Goal: Check status: Check status

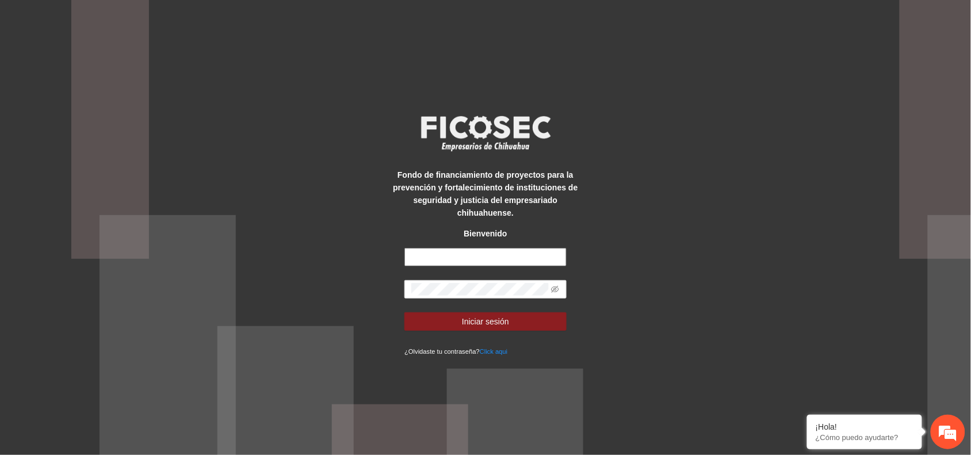
type input "**********"
click at [930, 91] on div "**********" at bounding box center [485, 227] width 971 height 455
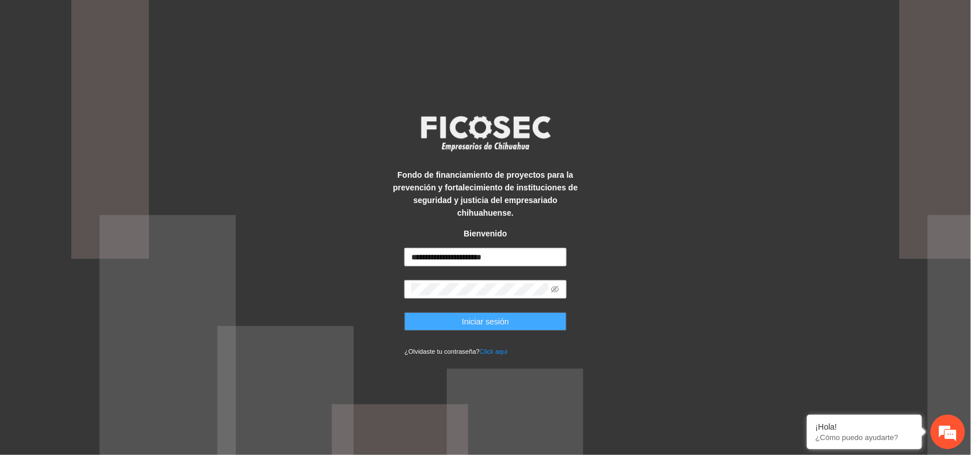
click at [477, 319] on span "Iniciar sesión" at bounding box center [485, 321] width 47 height 13
click at [482, 318] on span "Iniciar sesión" at bounding box center [485, 321] width 47 height 13
click at [817, 112] on div "**********" at bounding box center [485, 227] width 971 height 455
click at [429, 320] on button "Iniciar sesión" at bounding box center [485, 321] width 162 height 18
click at [522, 316] on button "Iniciar sesión" at bounding box center [485, 321] width 162 height 18
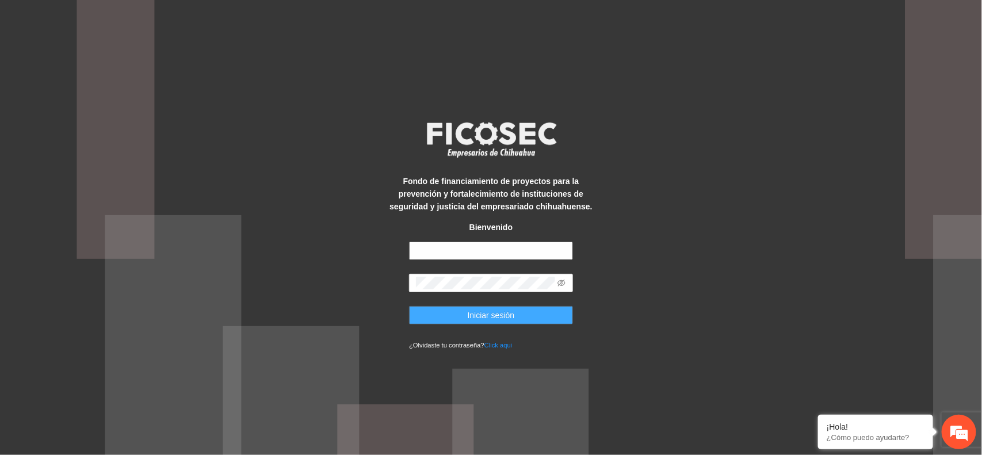
type input "**********"
click at [501, 312] on span "Iniciar sesión" at bounding box center [491, 315] width 47 height 13
type input "**********"
click at [465, 317] on button "Iniciar sesión" at bounding box center [491, 315] width 164 height 18
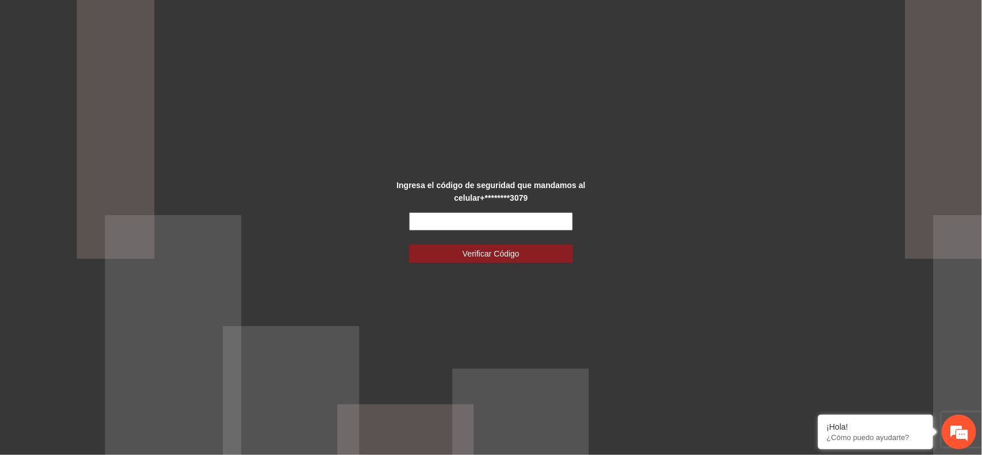
click at [429, 228] on input "text" at bounding box center [491, 221] width 164 height 18
type input "******"
click at [468, 246] on button "Verificar Código" at bounding box center [491, 253] width 164 height 18
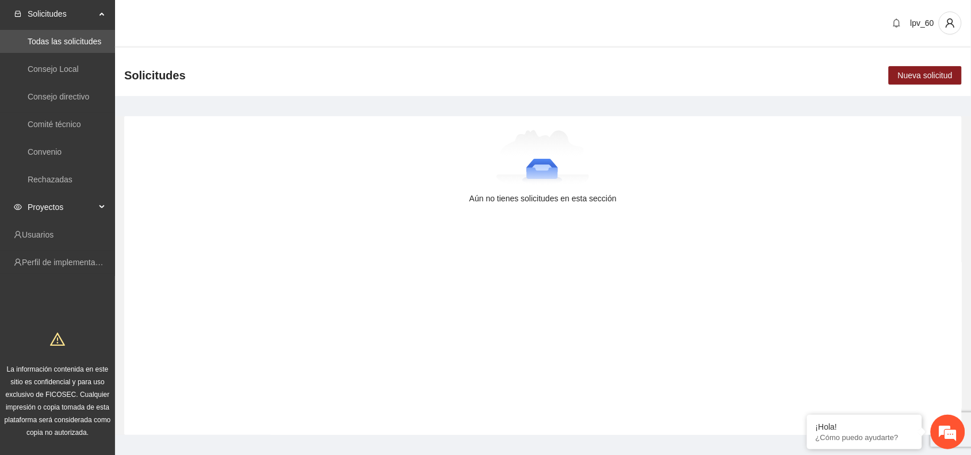
click at [98, 202] on div "Proyectos" at bounding box center [57, 207] width 115 height 23
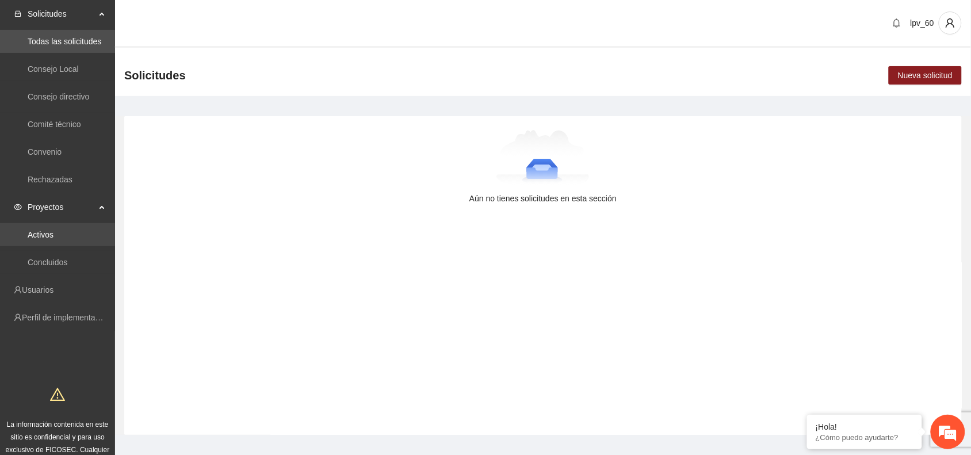
click at [53, 235] on link "Activos" at bounding box center [41, 234] width 26 height 9
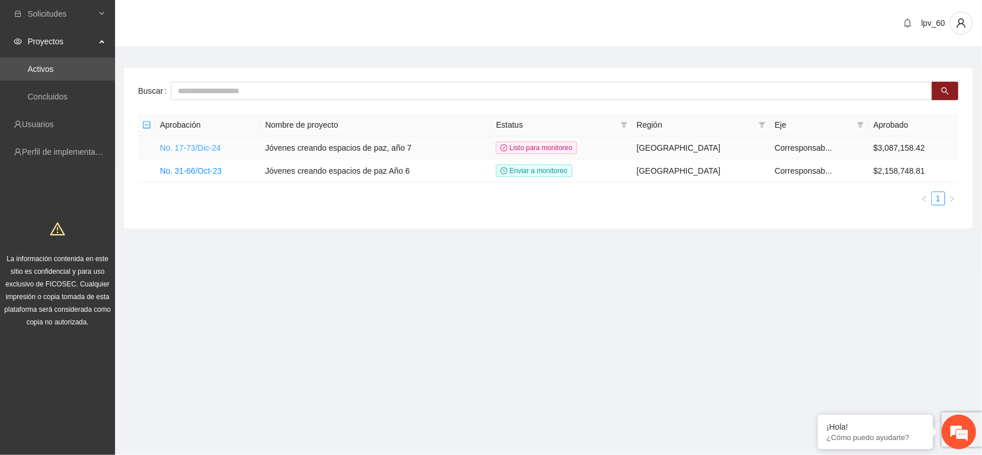
click at [205, 148] on link "No. 17-73/Dic-24" at bounding box center [190, 147] width 61 height 9
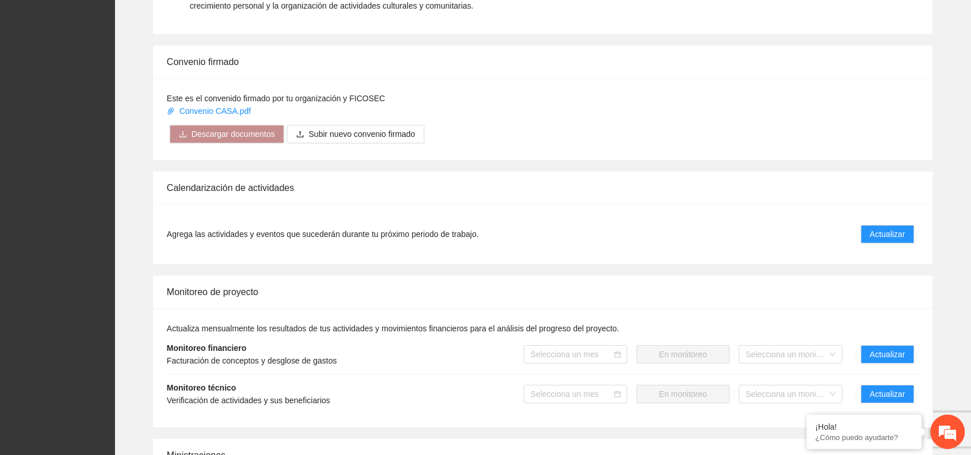
scroll to position [889, 0]
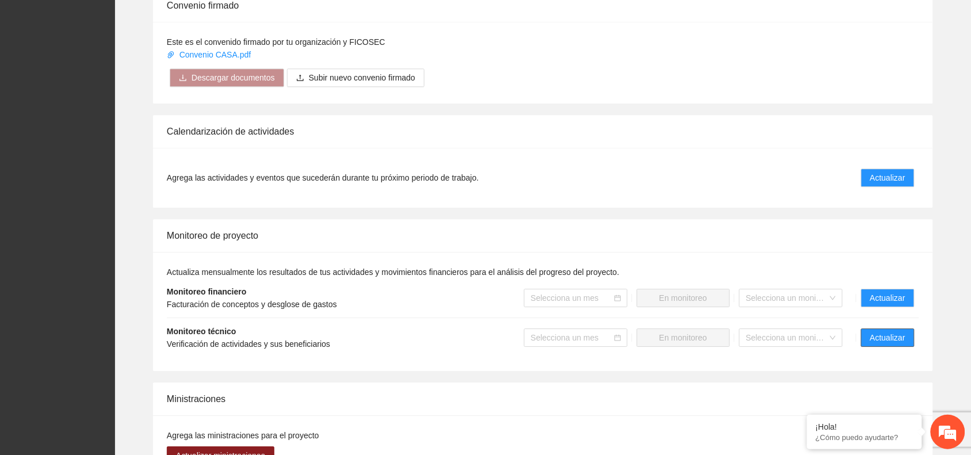
click at [910, 335] on button "Actualizar" at bounding box center [887, 337] width 53 height 18
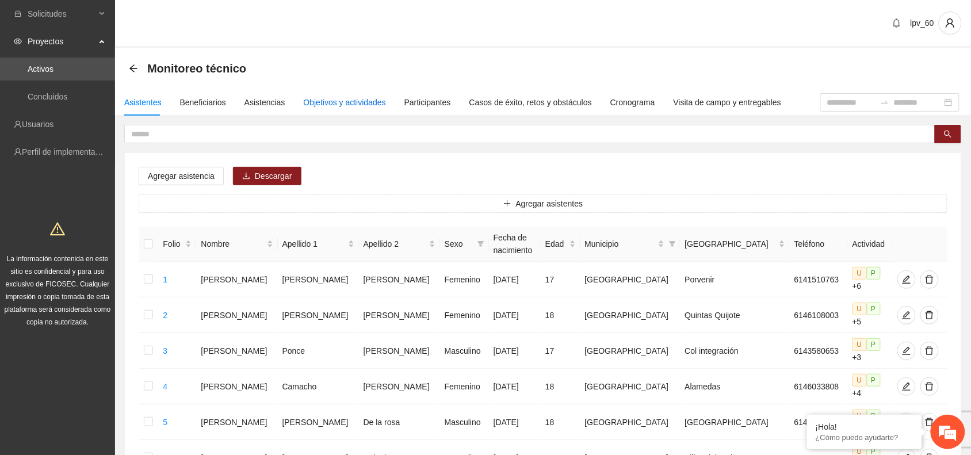
click at [348, 105] on div "Objetivos y actividades" at bounding box center [345, 102] width 82 height 13
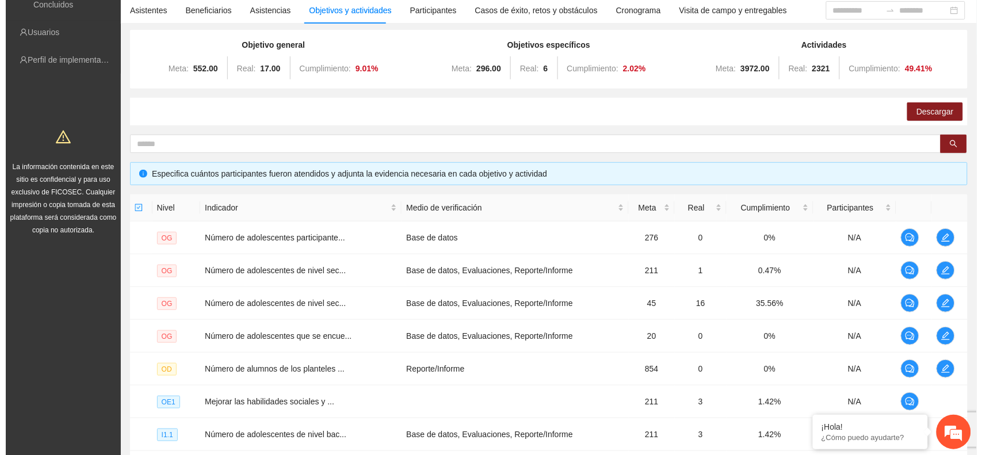
scroll to position [205, 0]
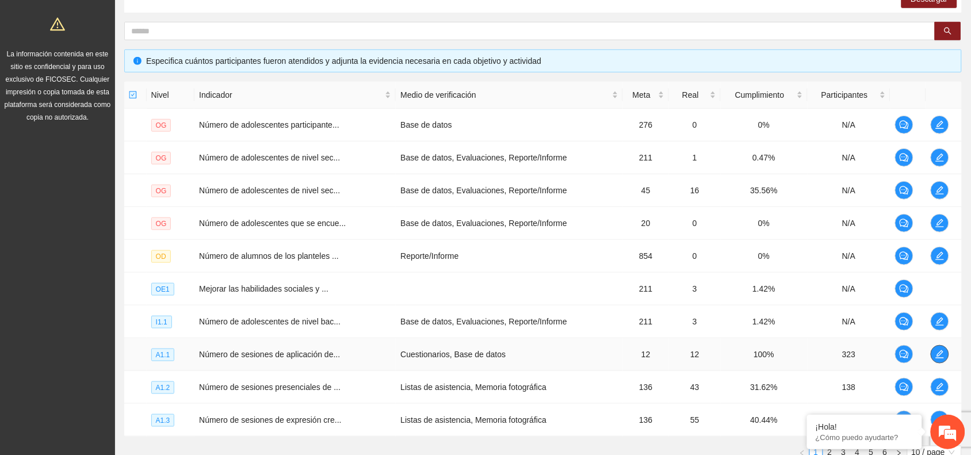
click at [933, 357] on span "edit" at bounding box center [939, 354] width 17 height 9
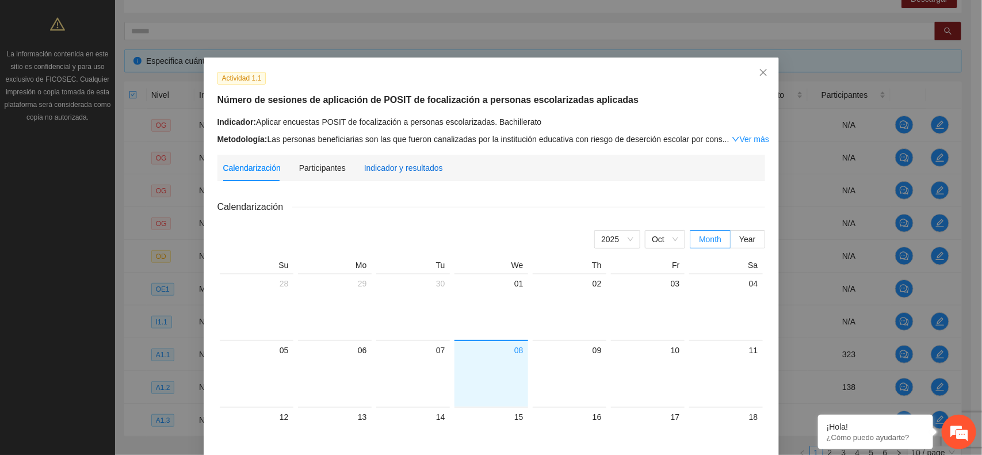
click at [395, 173] on div "Indicador y resultados" at bounding box center [403, 168] width 79 height 13
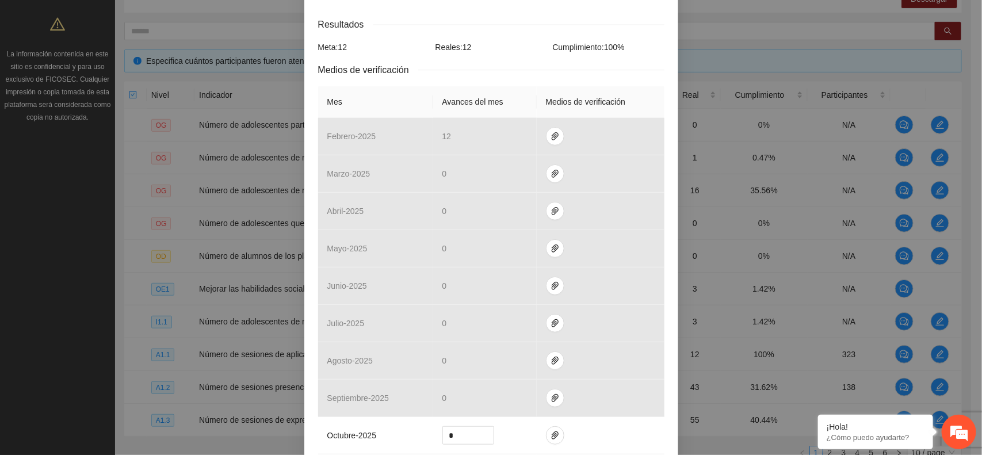
scroll to position [0, 0]
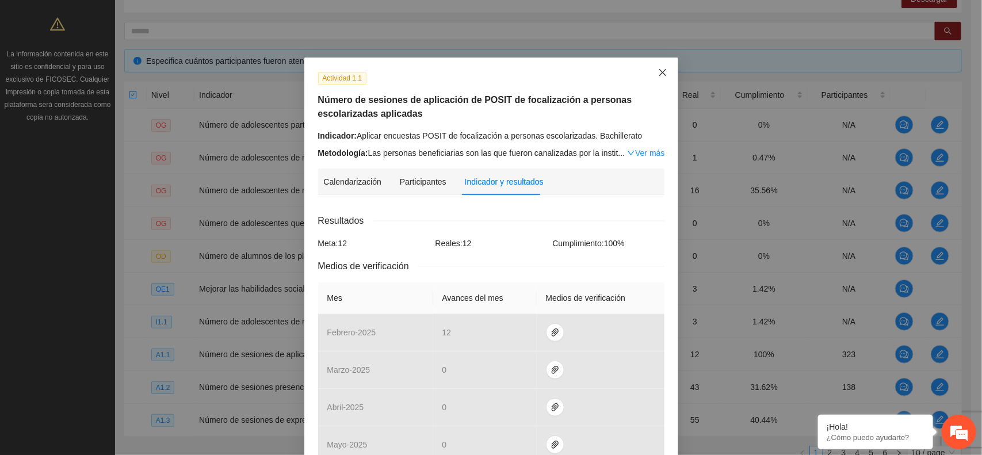
click at [658, 72] on icon "close" at bounding box center [662, 72] width 9 height 9
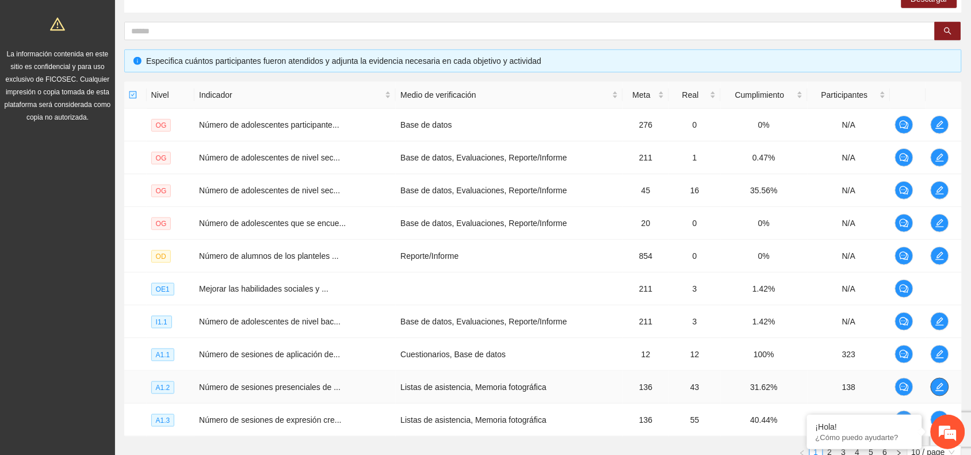
click at [943, 389] on icon "edit" at bounding box center [939, 387] width 9 height 9
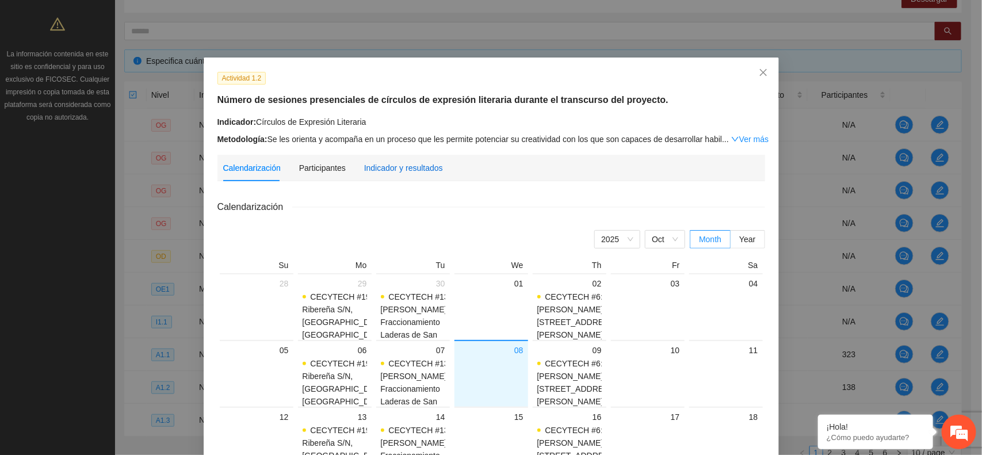
click at [423, 163] on div "Indicador y resultados" at bounding box center [403, 168] width 79 height 13
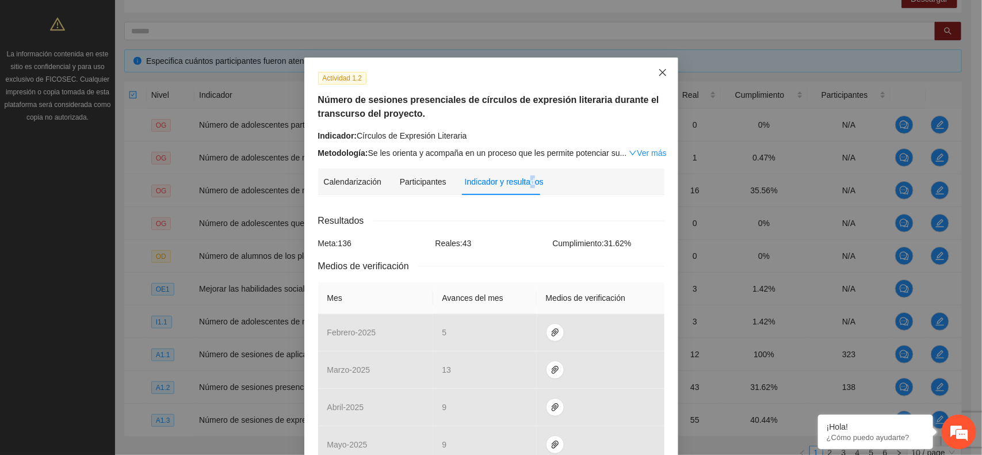
click at [649, 77] on span "Close" at bounding box center [662, 73] width 31 height 31
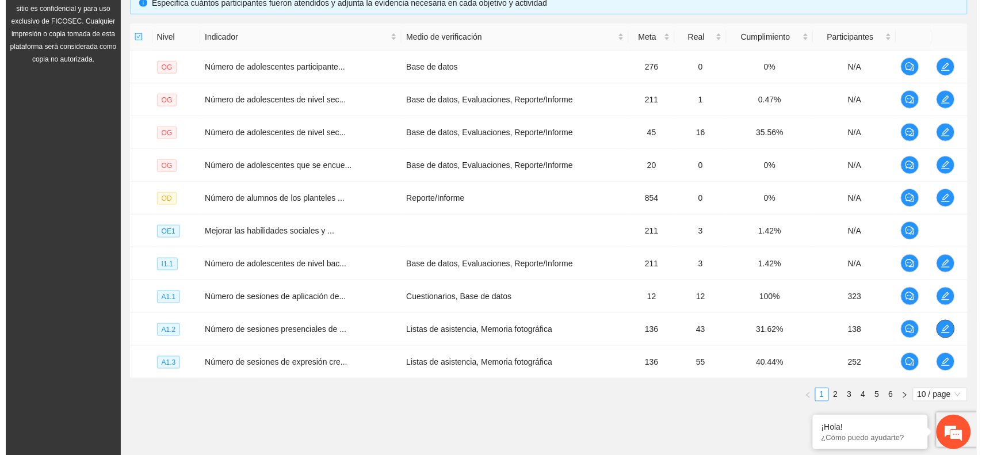
scroll to position [280, 0]
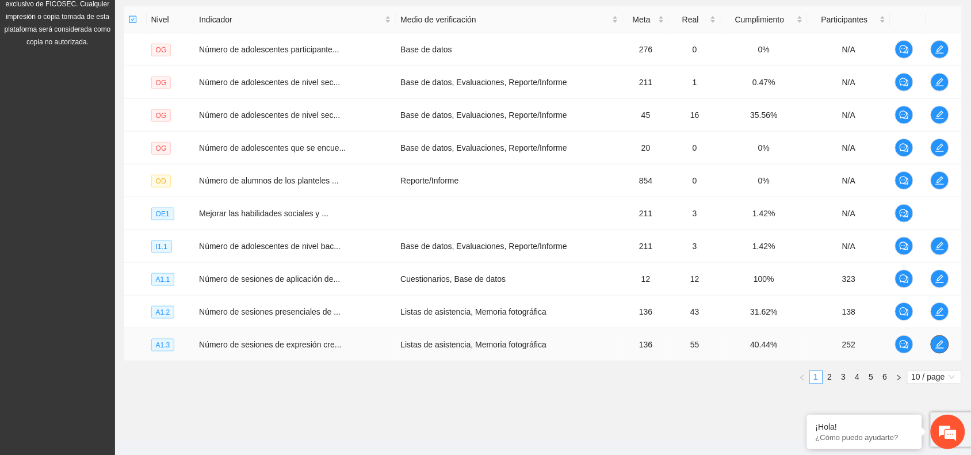
click at [943, 349] on span "edit" at bounding box center [939, 344] width 17 height 9
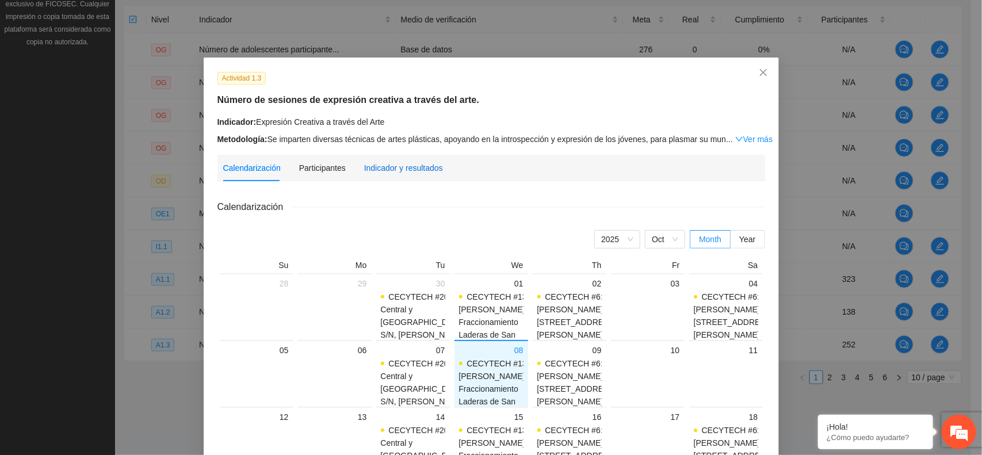
click at [383, 169] on div "Indicador y resultados" at bounding box center [403, 168] width 79 height 13
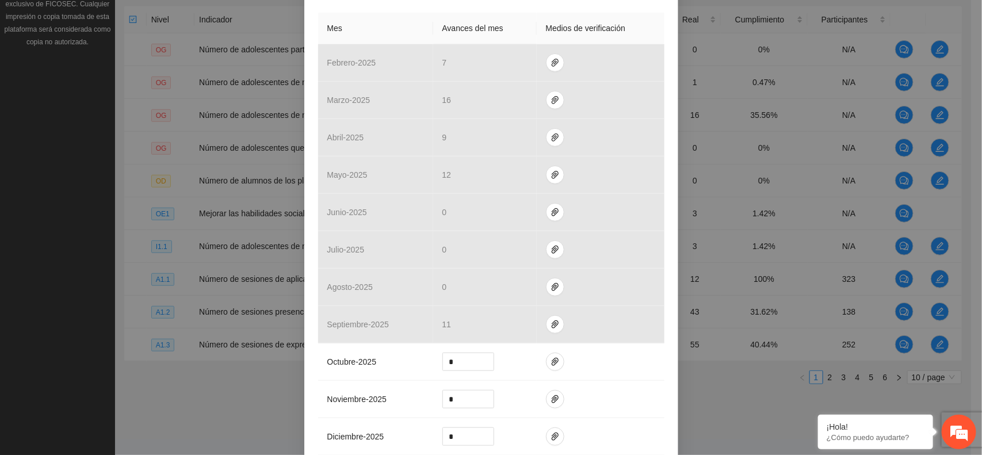
scroll to position [258, 0]
click at [970, 58] on div "Actividad 1.3 Número de sesiones de expresión creativa a través del arte. Indic…" at bounding box center [491, 227] width 982 height 455
click at [969, 39] on div "Actividad 1.3 Número de sesiones de expresión creativa a través del arte. Indic…" at bounding box center [491, 227] width 982 height 455
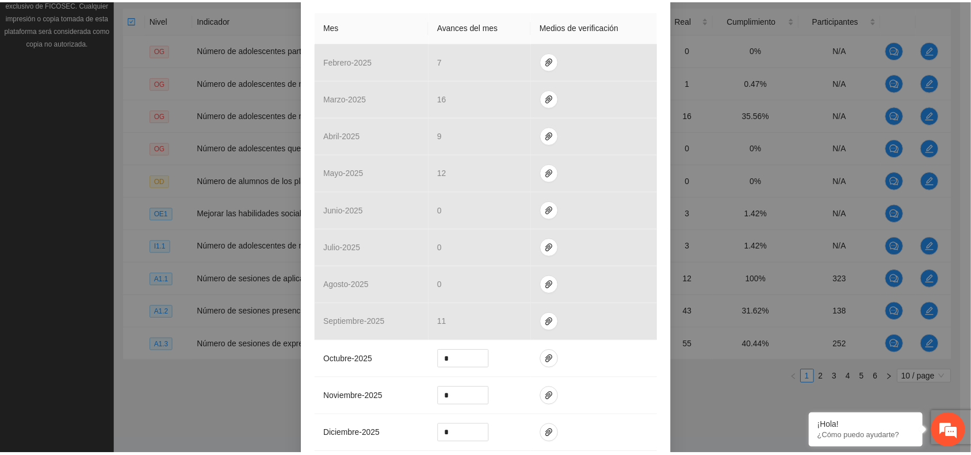
scroll to position [0, 0]
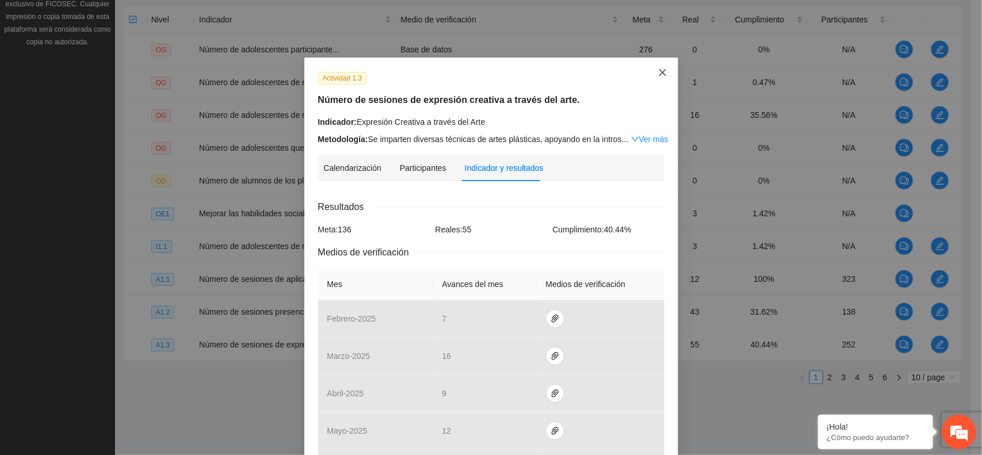
click at [658, 71] on icon "close" at bounding box center [662, 72] width 9 height 9
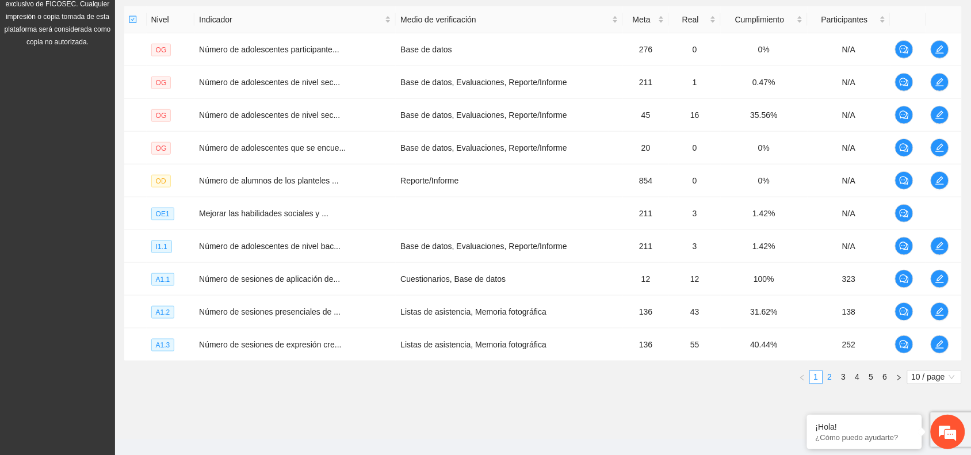
click at [830, 381] on link "2" at bounding box center [830, 377] width 13 height 13
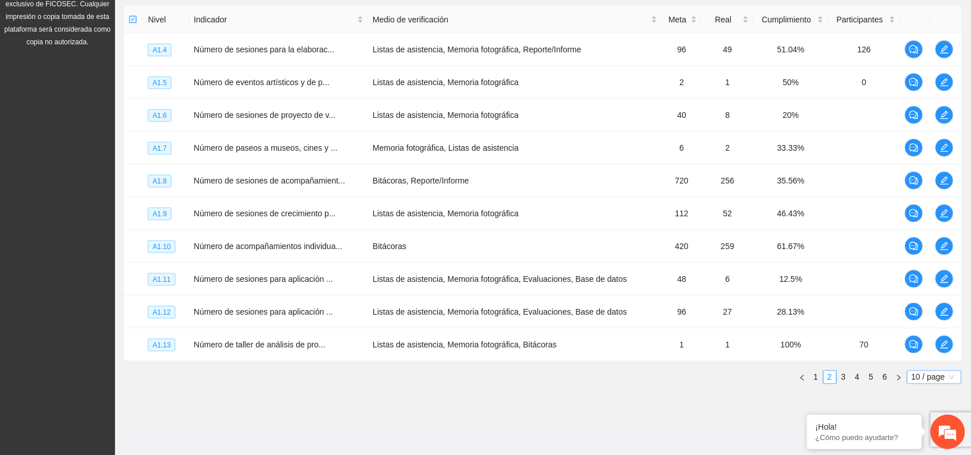
click at [949, 380] on span "10 / page" at bounding box center [934, 377] width 45 height 13
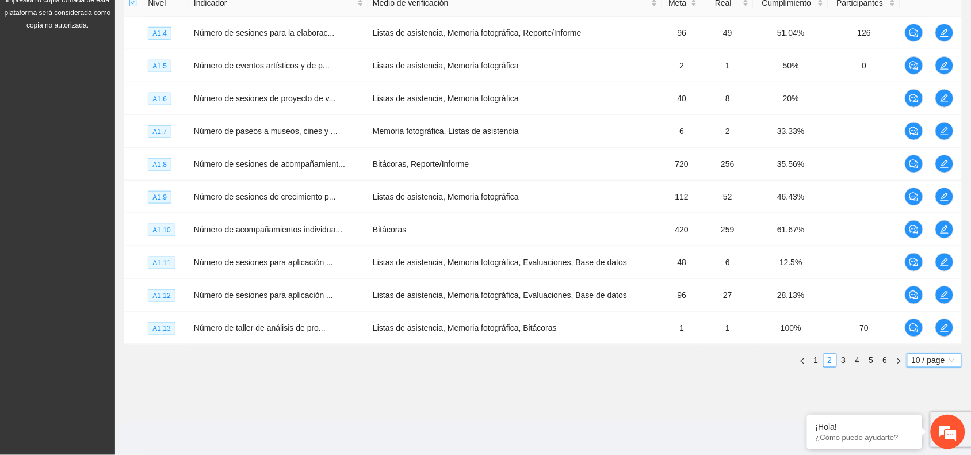
click at [935, 361] on span "10 / page" at bounding box center [934, 360] width 45 height 13
click at [927, 436] on div "100 / page" at bounding box center [935, 436] width 42 height 13
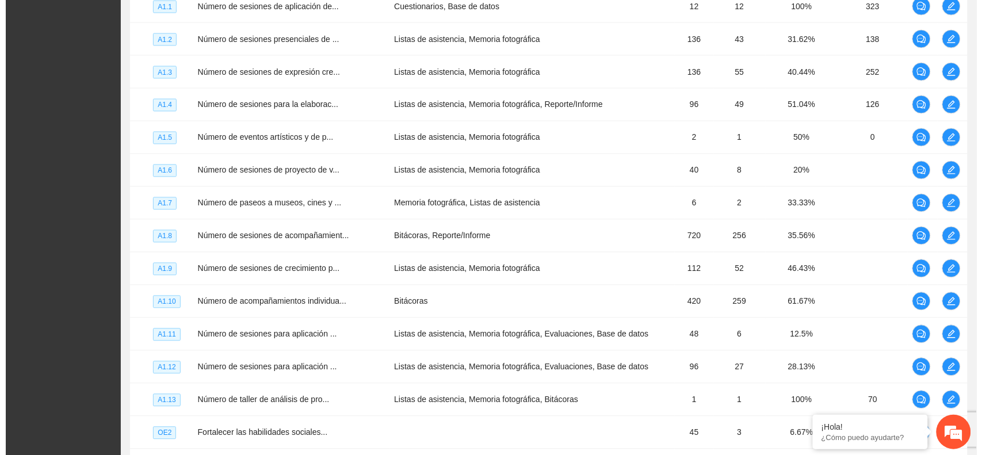
scroll to position [493, 0]
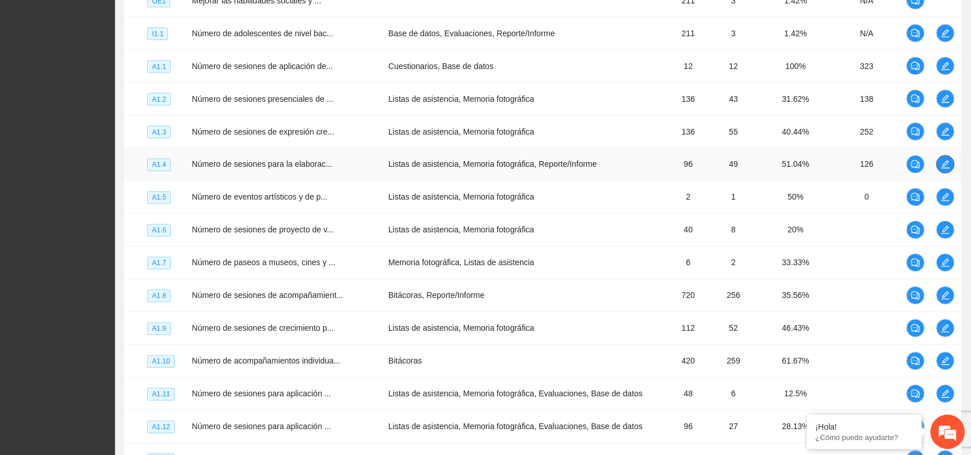
click at [937, 165] on button "button" at bounding box center [946, 164] width 18 height 18
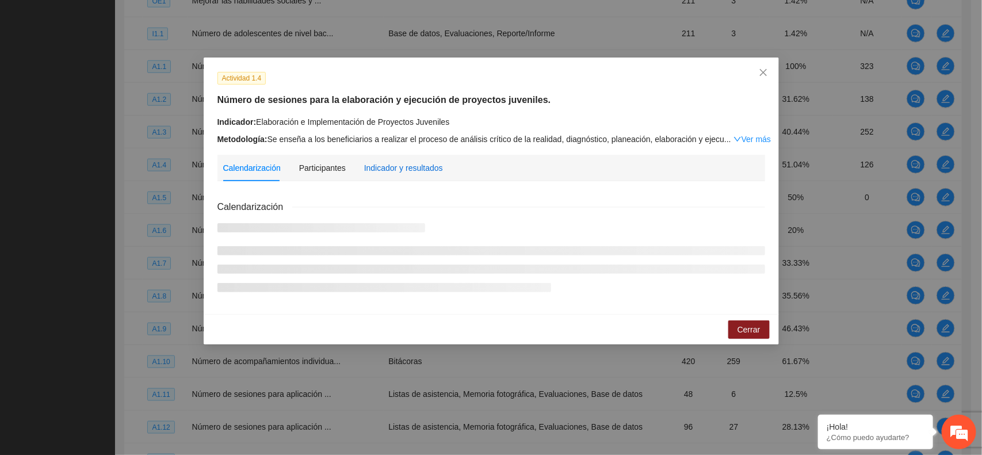
click at [397, 167] on div "Indicador y resultados" at bounding box center [403, 168] width 79 height 13
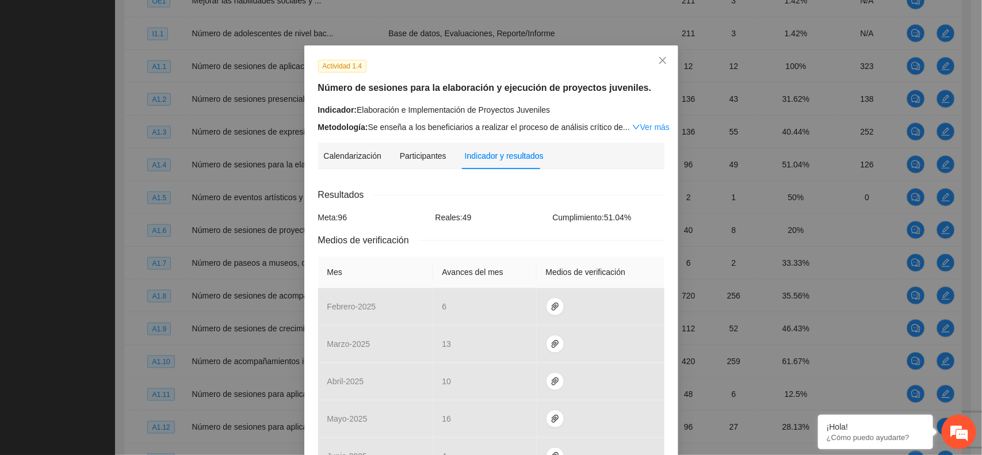
scroll to position [0, 0]
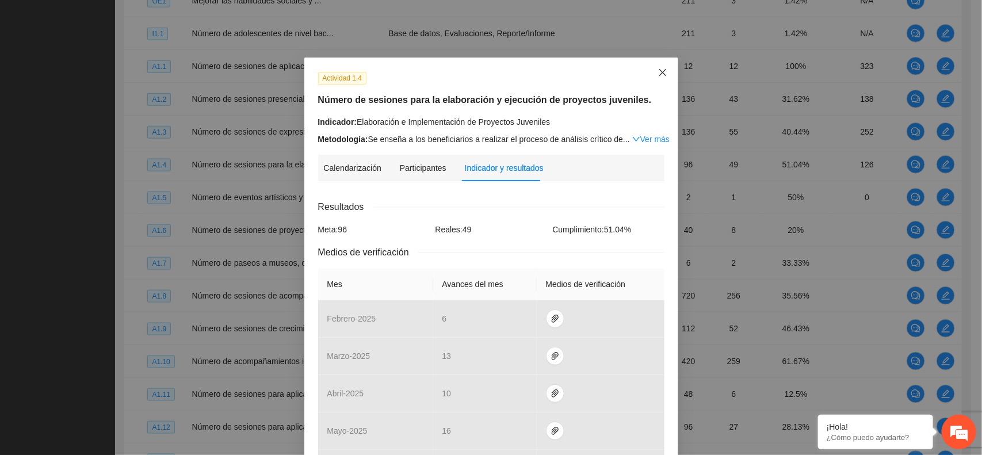
click at [663, 73] on span "Close" at bounding box center [662, 73] width 31 height 31
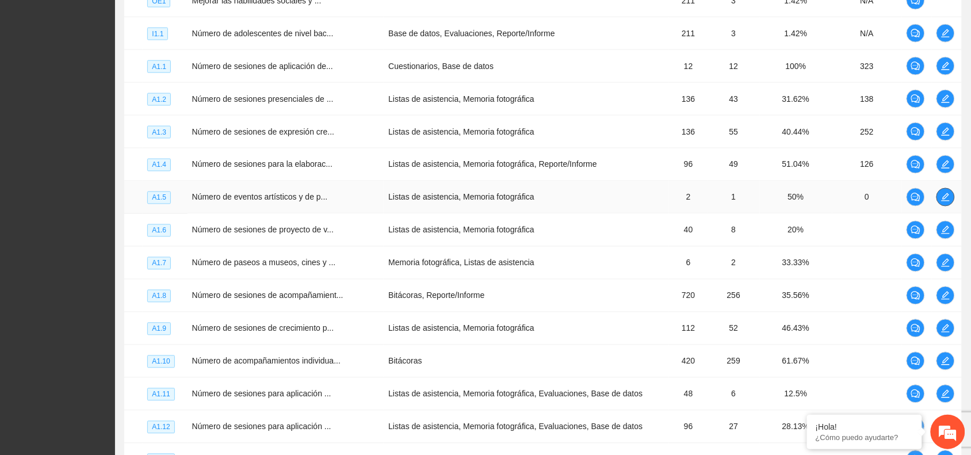
click at [945, 196] on icon "edit" at bounding box center [945, 197] width 9 height 9
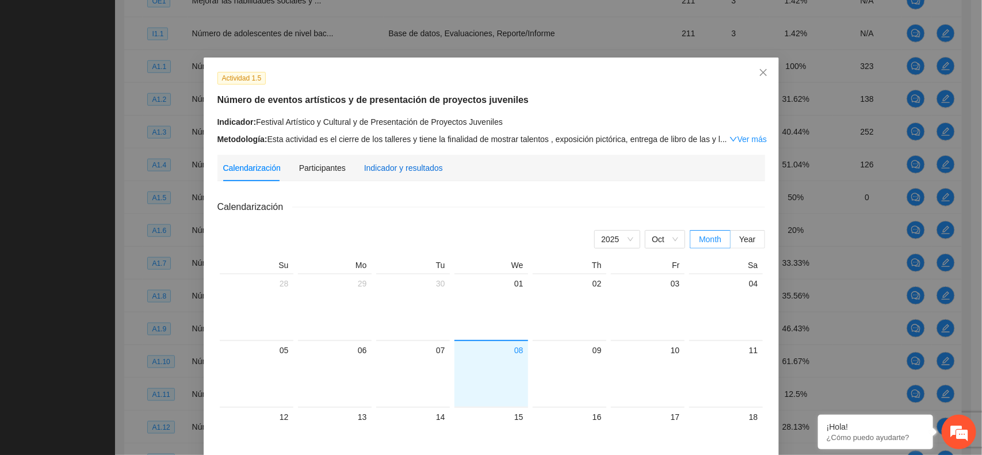
click at [395, 167] on div "Indicador y resultados" at bounding box center [403, 168] width 79 height 13
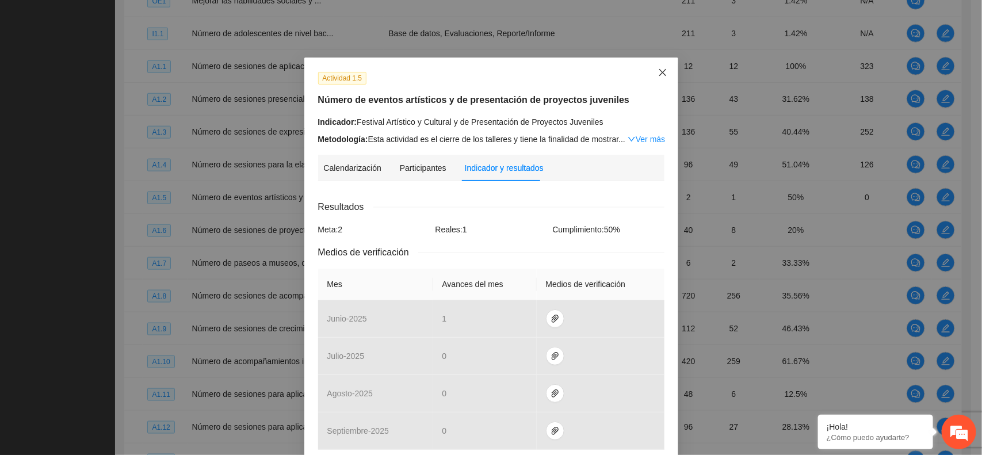
click at [651, 77] on span "Close" at bounding box center [662, 73] width 31 height 31
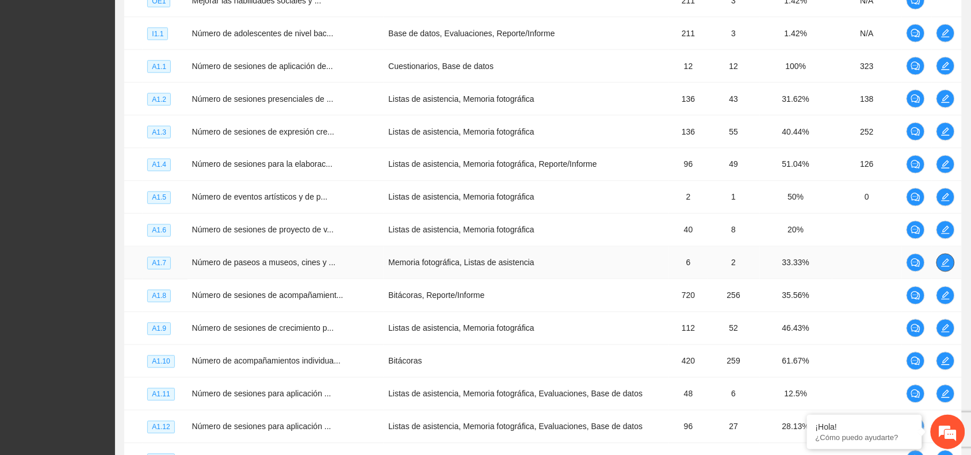
click at [950, 262] on span "edit" at bounding box center [945, 262] width 17 height 9
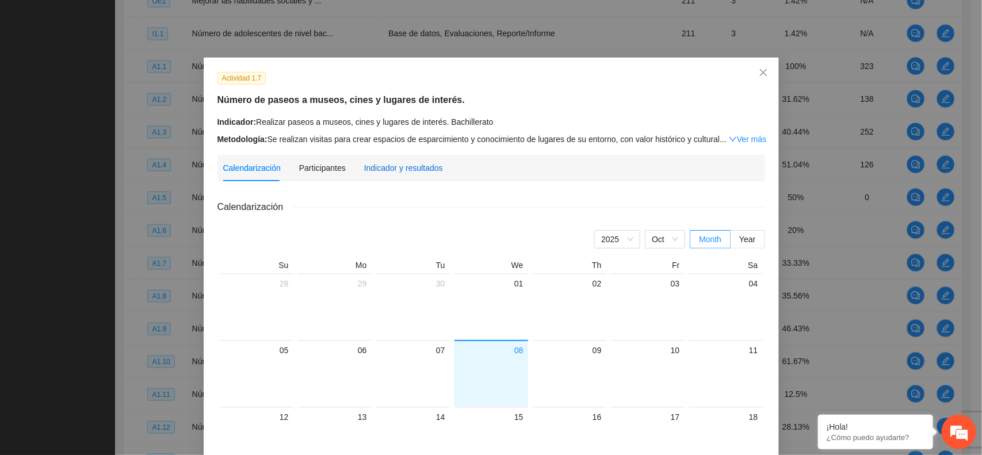
click at [396, 167] on div "Indicador y resultados" at bounding box center [403, 168] width 79 height 13
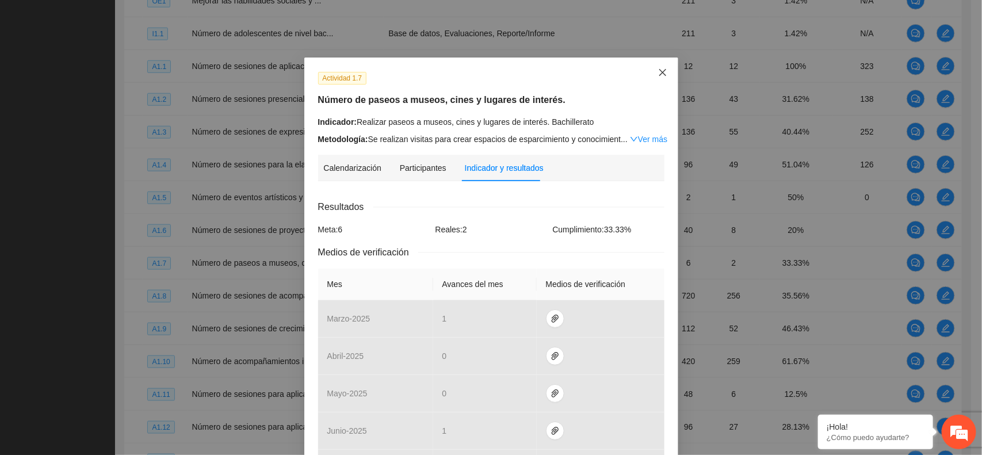
click at [664, 72] on span "Close" at bounding box center [662, 73] width 31 height 31
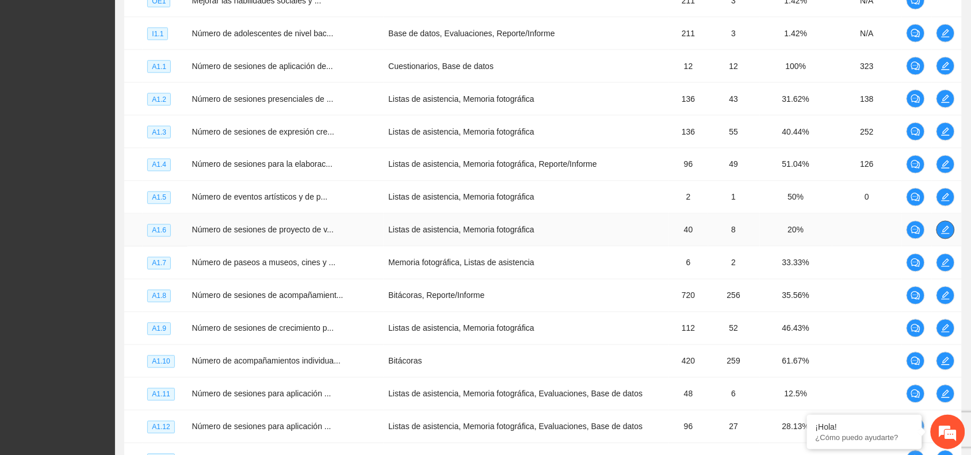
click at [951, 231] on span "edit" at bounding box center [945, 229] width 17 height 9
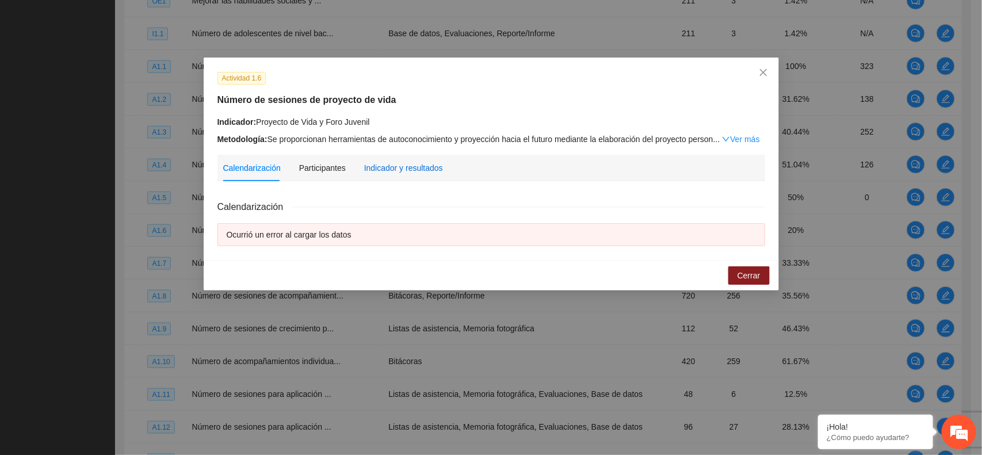
click at [371, 171] on div "Indicador y resultados" at bounding box center [403, 168] width 79 height 13
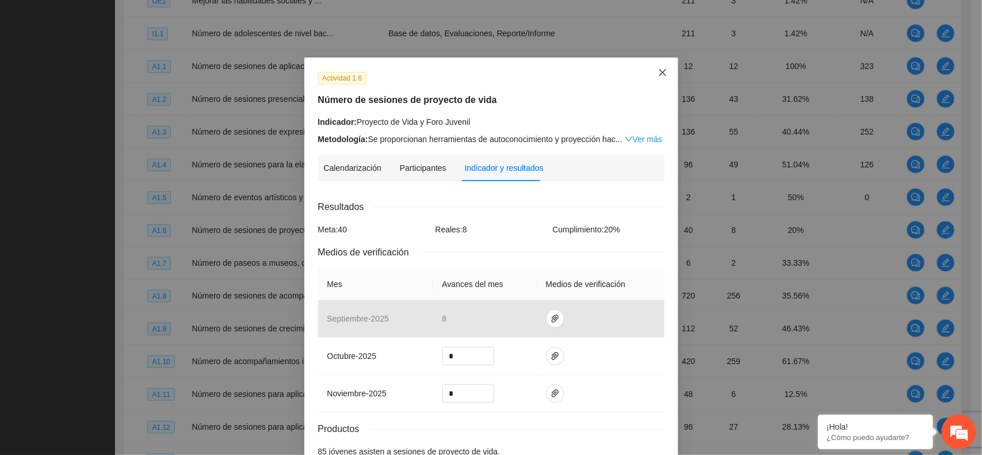
click at [658, 75] on icon "close" at bounding box center [662, 72] width 9 height 9
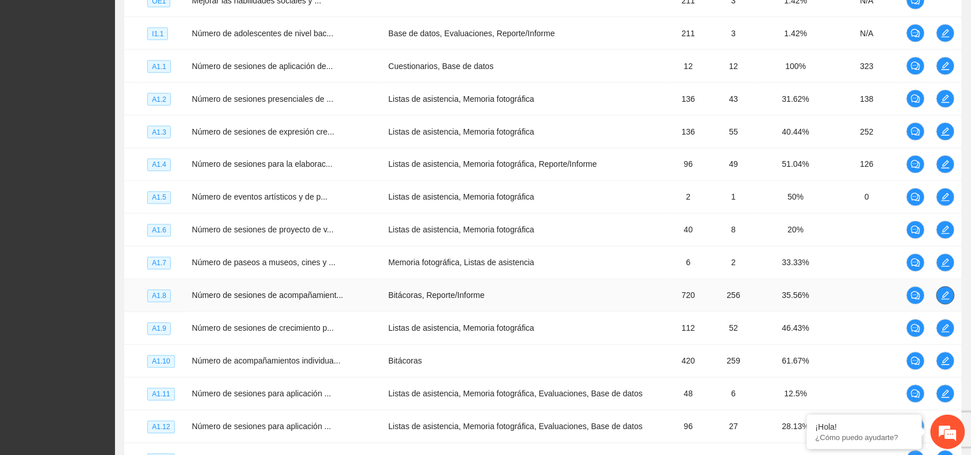
click at [948, 295] on icon "edit" at bounding box center [945, 295] width 9 height 9
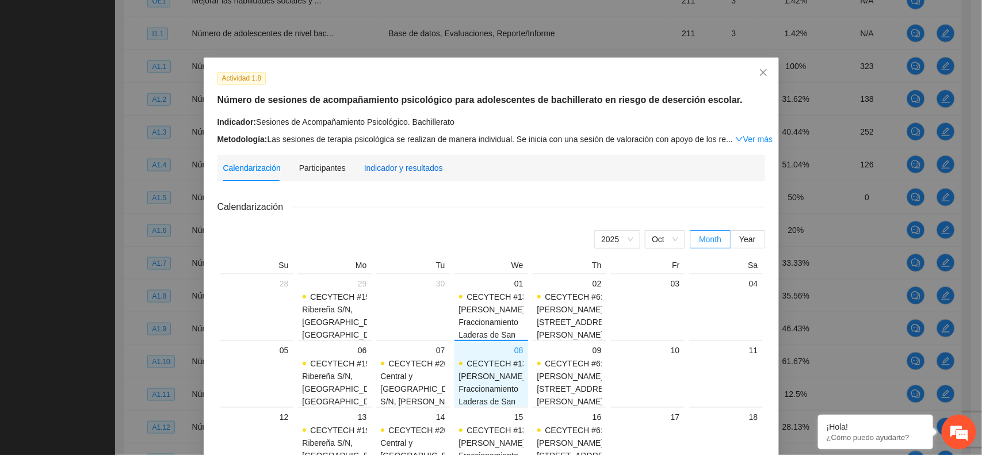
click at [377, 170] on div "Indicador y resultados" at bounding box center [403, 168] width 79 height 13
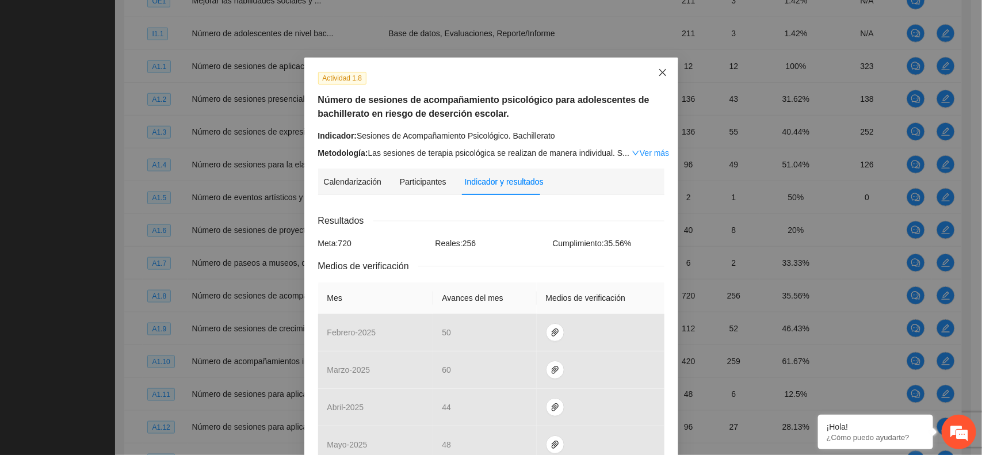
click at [665, 84] on span "Close" at bounding box center [662, 73] width 31 height 31
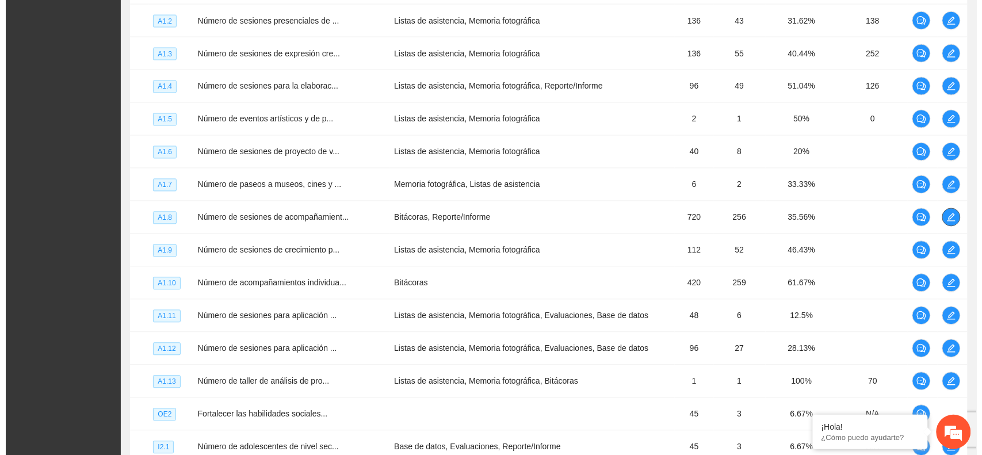
scroll to position [583, 0]
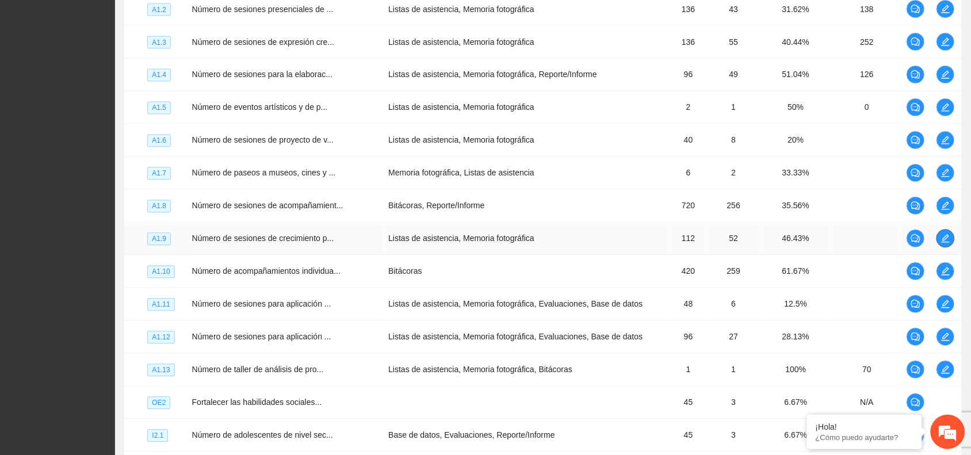
click at [939, 243] on span "edit" at bounding box center [945, 238] width 17 height 9
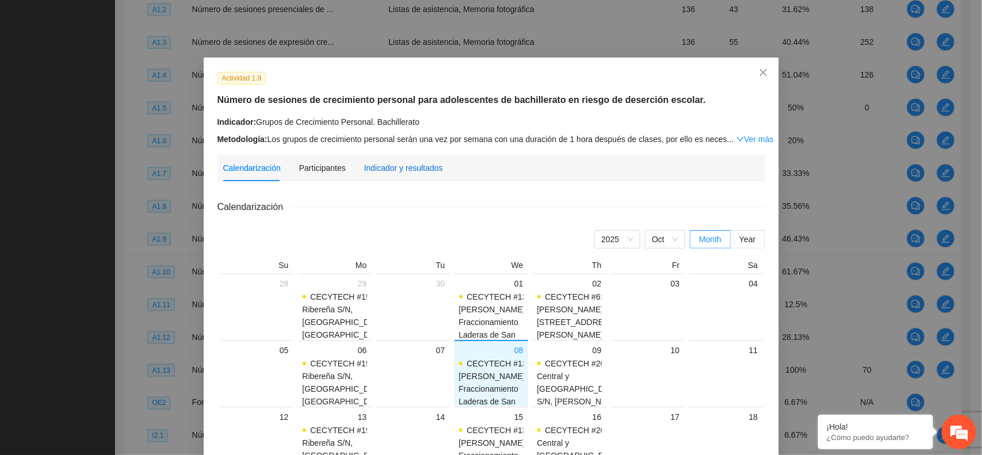
click at [392, 171] on div "Indicador y resultados" at bounding box center [403, 168] width 79 height 13
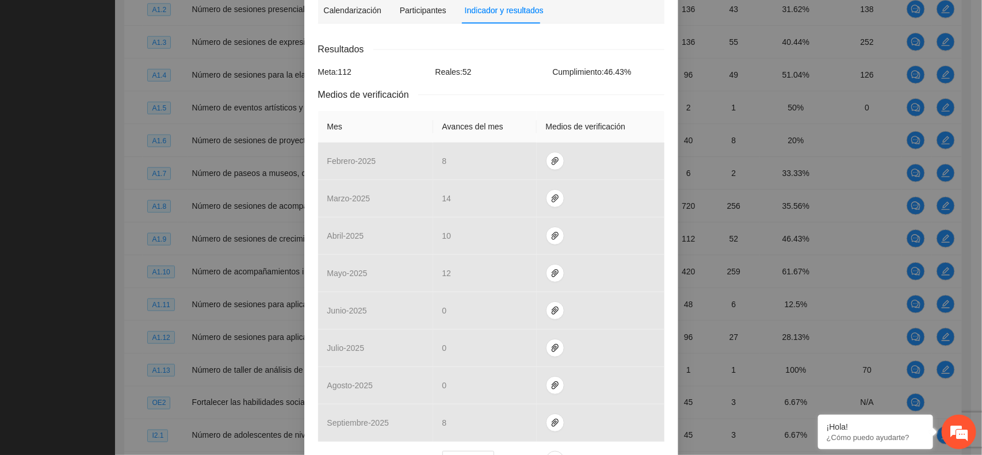
scroll to position [0, 0]
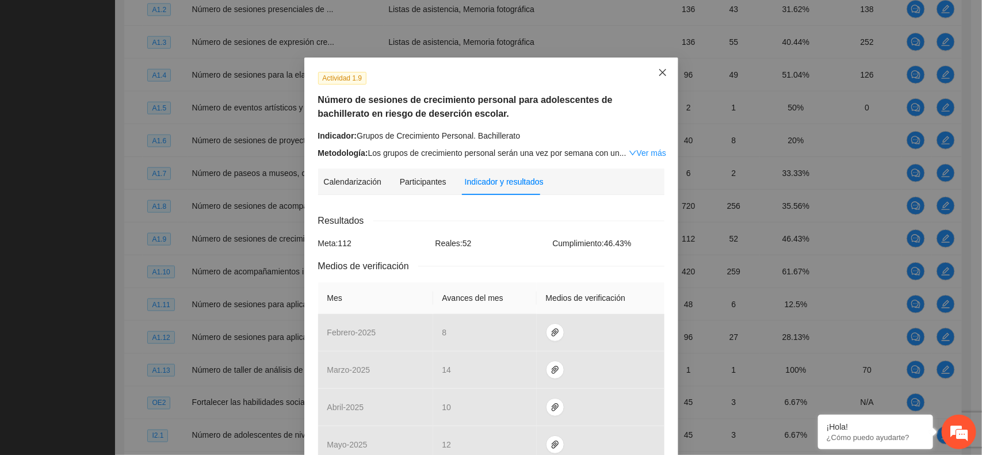
click at [662, 70] on span "Close" at bounding box center [662, 73] width 31 height 31
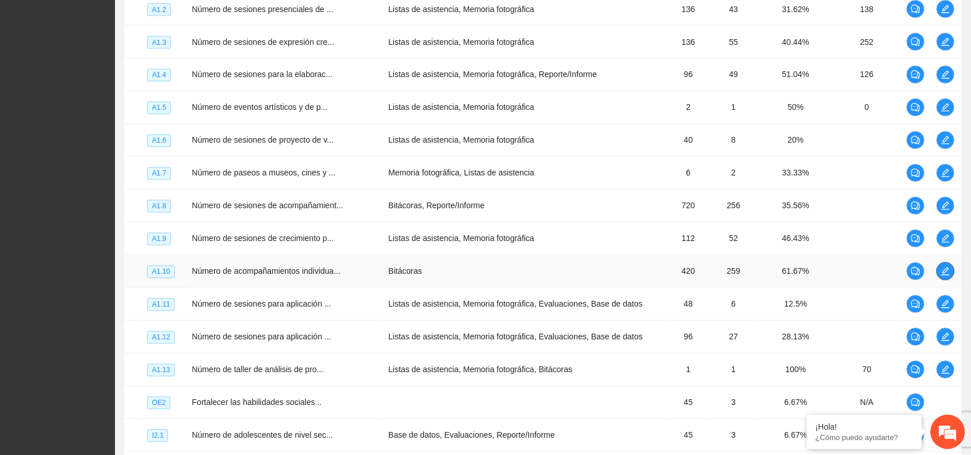
click at [946, 270] on icon "edit" at bounding box center [946, 271] width 8 height 8
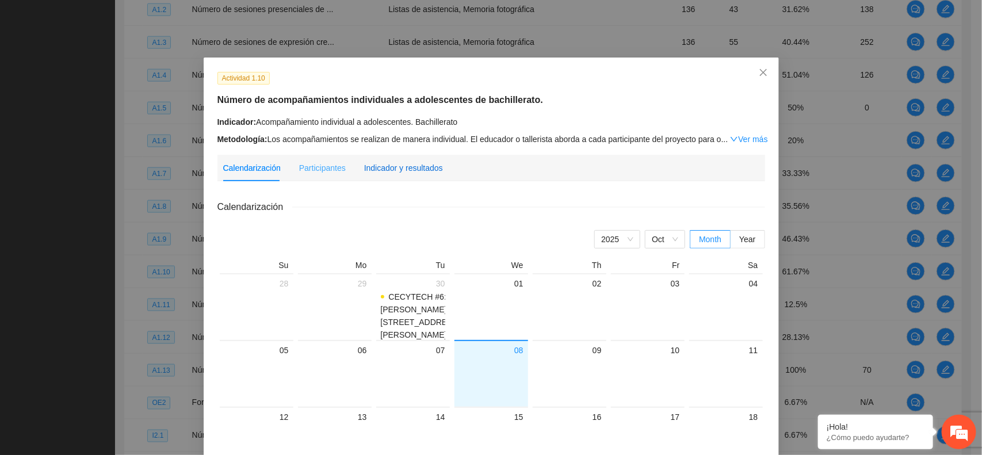
click at [410, 164] on div "Indicador y resultados" at bounding box center [403, 168] width 79 height 13
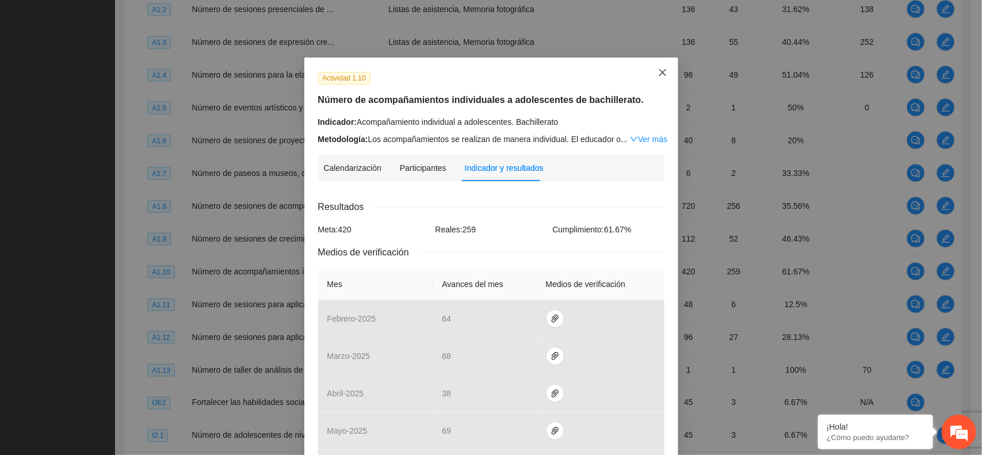
click at [658, 72] on icon "close" at bounding box center [662, 72] width 9 height 9
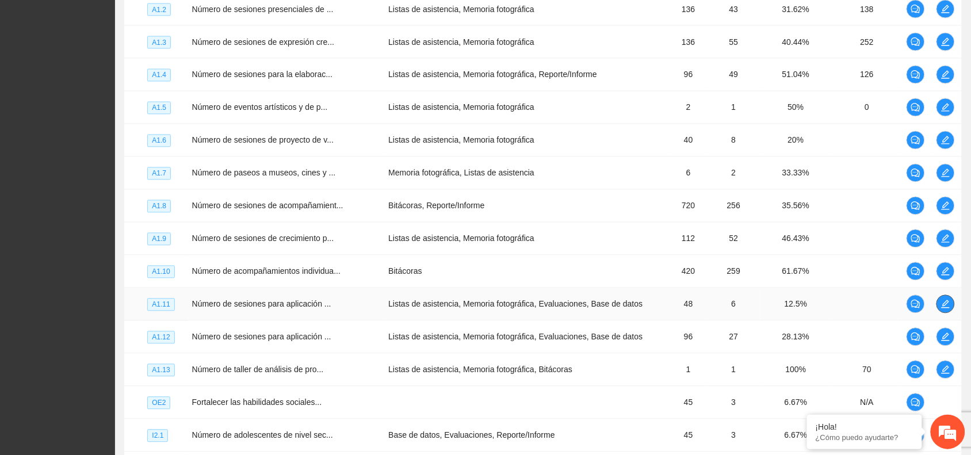
click at [951, 305] on span "edit" at bounding box center [945, 304] width 17 height 9
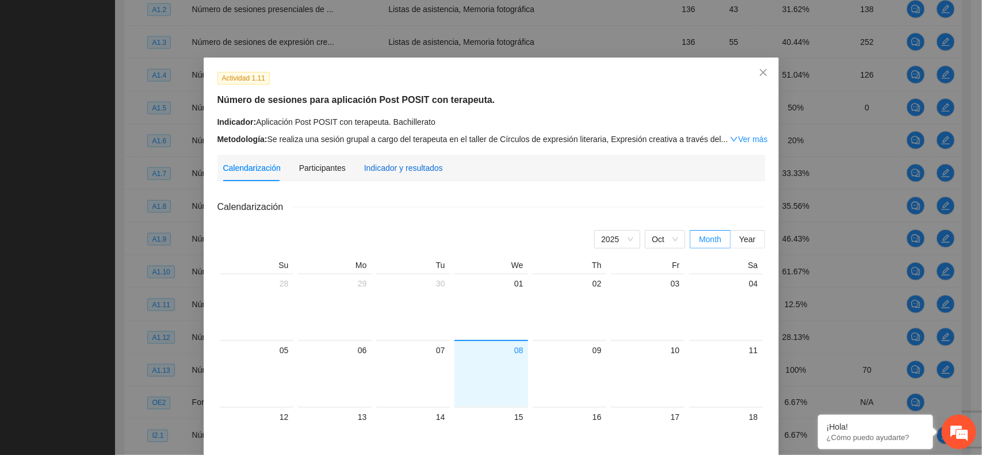
click at [398, 171] on div "Indicador y resultados" at bounding box center [403, 168] width 79 height 13
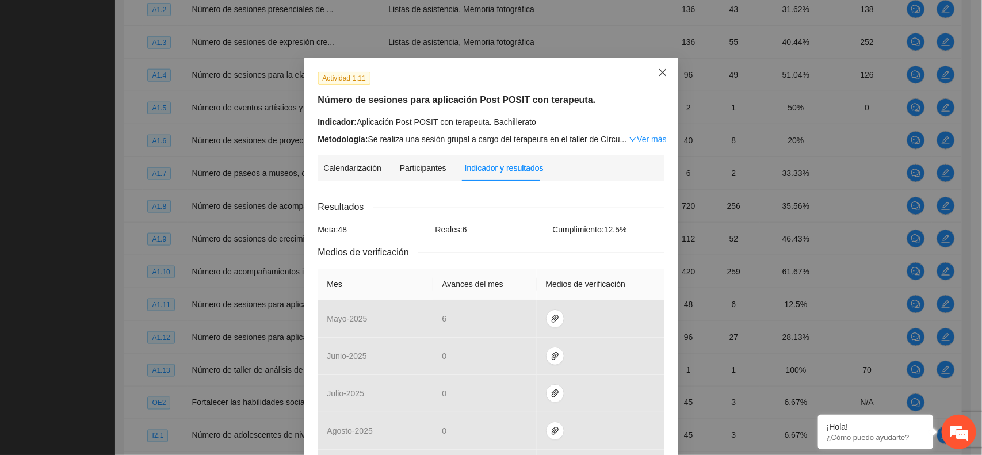
click at [658, 70] on icon "close" at bounding box center [662, 72] width 9 height 9
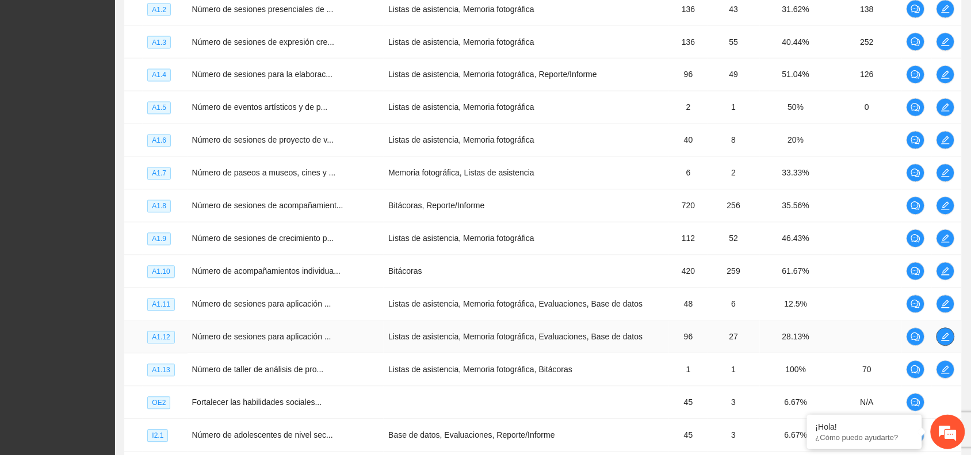
click at [941, 338] on icon "edit" at bounding box center [945, 336] width 9 height 9
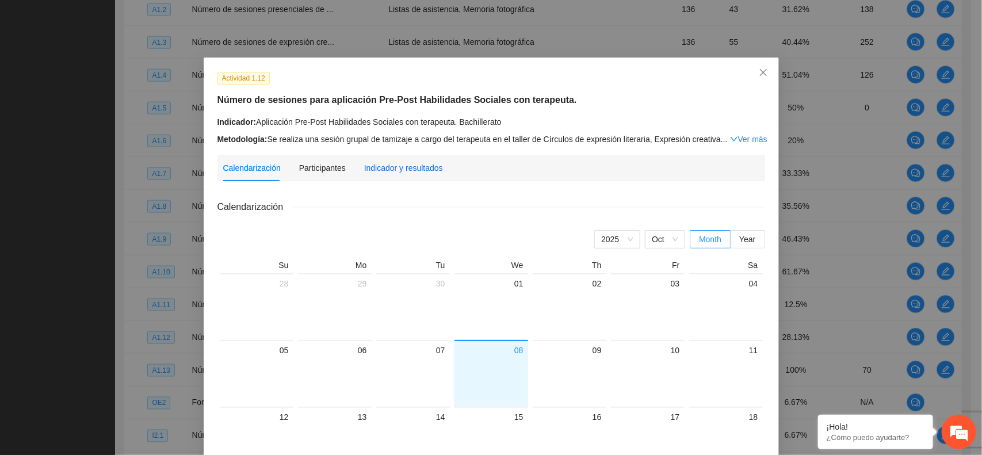
click at [397, 170] on div "Indicador y resultados" at bounding box center [403, 168] width 79 height 13
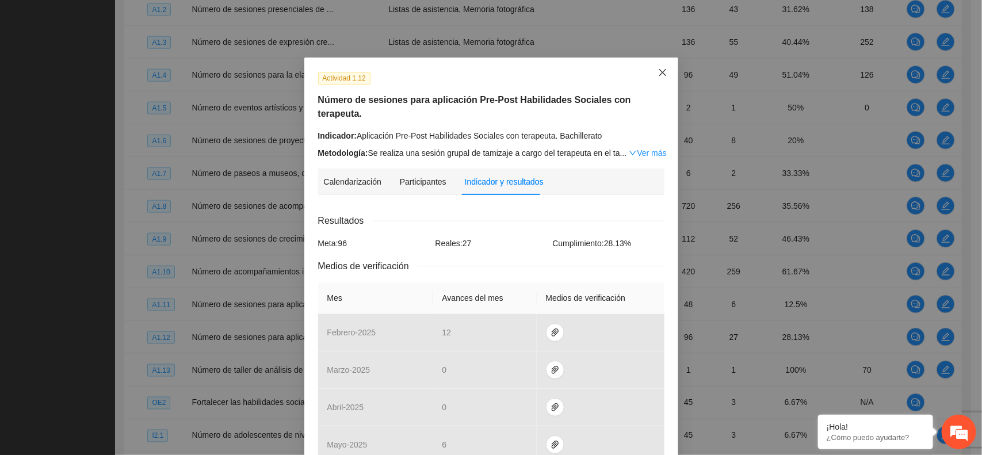
click at [658, 70] on icon "close" at bounding box center [662, 72] width 9 height 9
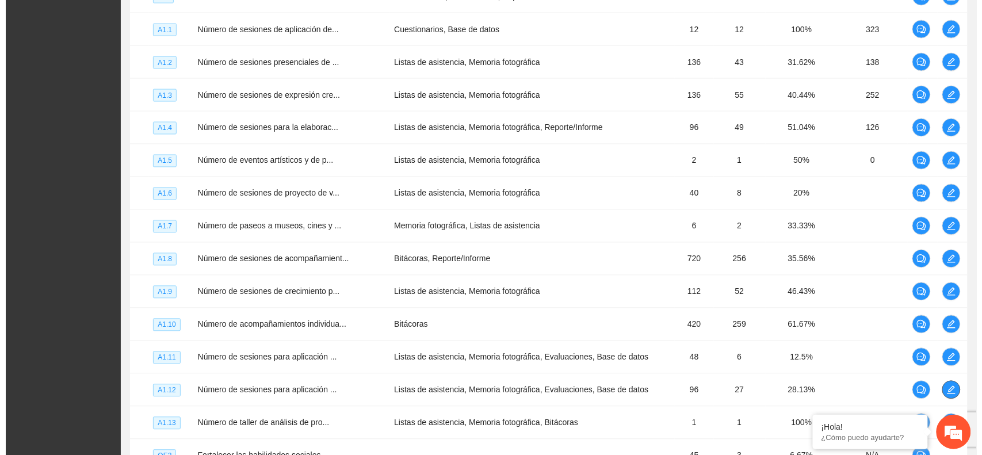
scroll to position [590, 0]
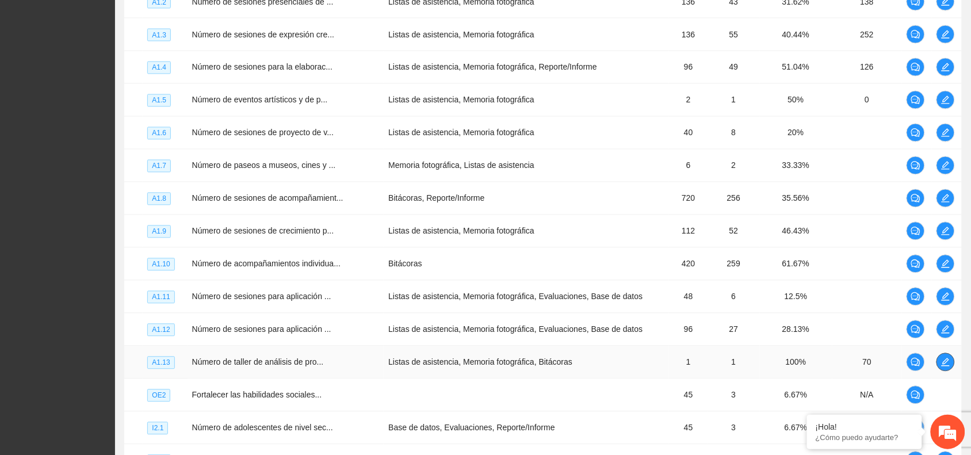
click at [944, 366] on icon "edit" at bounding box center [946, 362] width 8 height 8
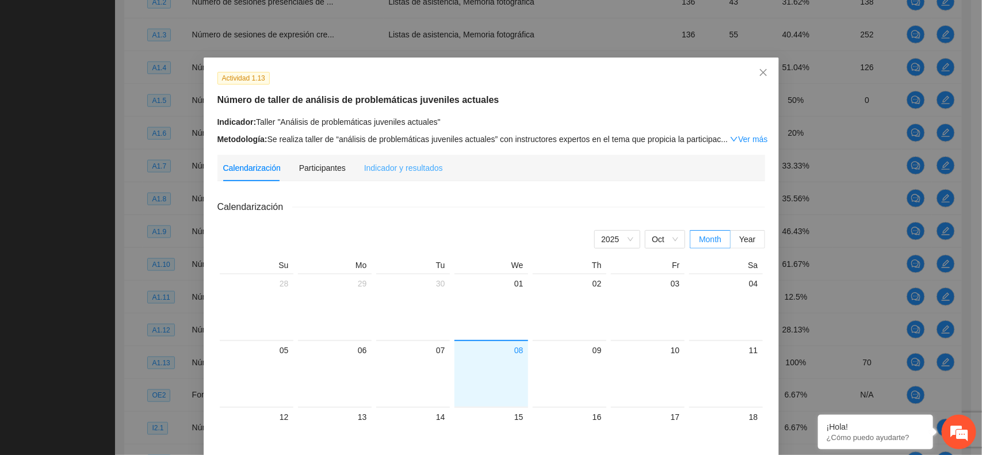
click at [383, 176] on div "Indicador y resultados" at bounding box center [403, 168] width 79 height 26
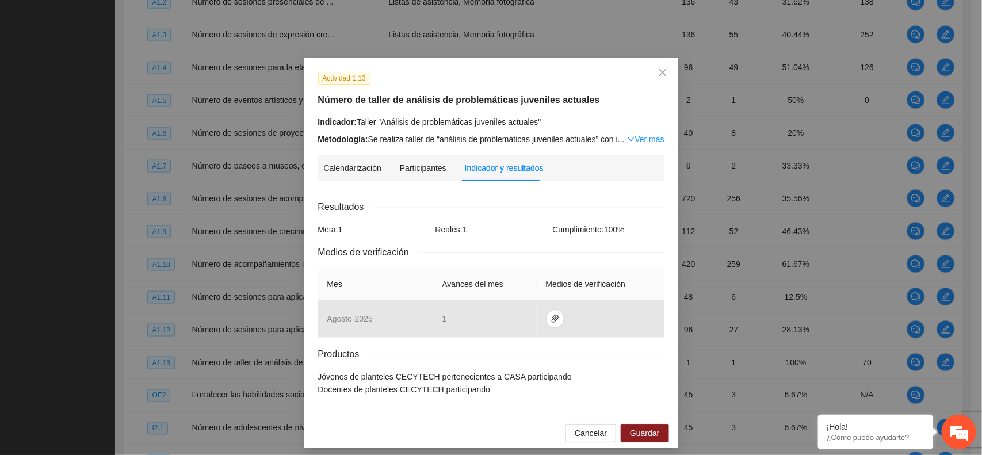
scroll to position [7, 0]
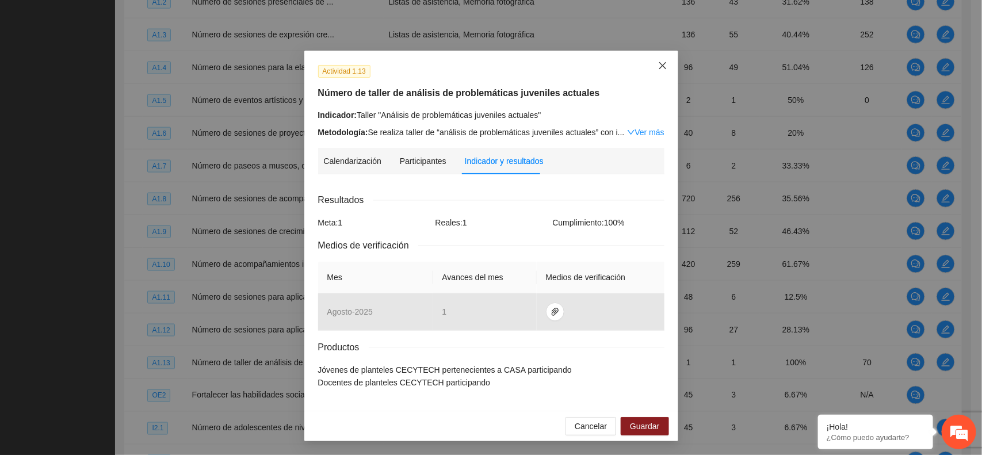
click at [658, 68] on icon "close" at bounding box center [662, 65] width 9 height 9
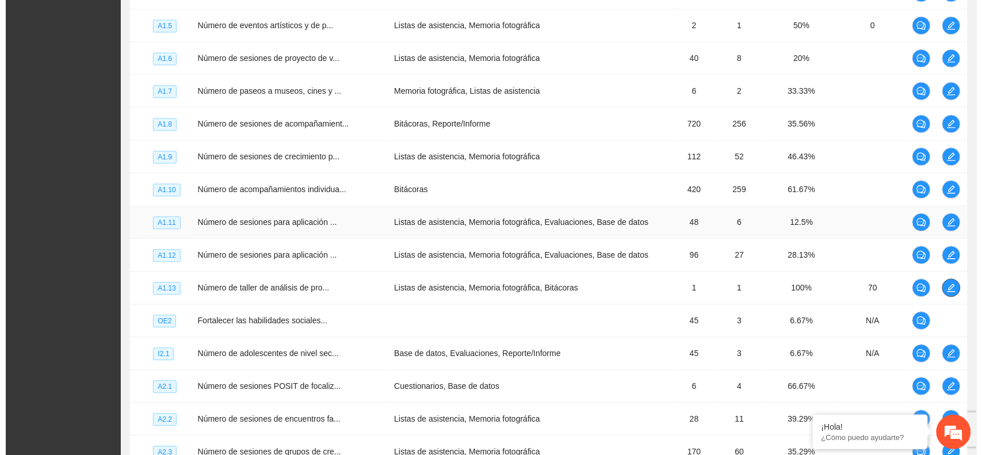
scroll to position [672, 0]
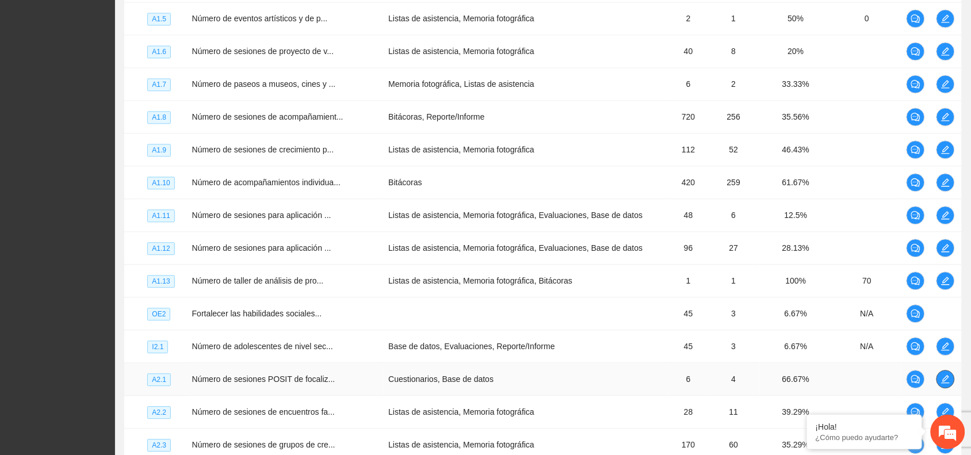
click at [943, 381] on icon "edit" at bounding box center [945, 378] width 9 height 9
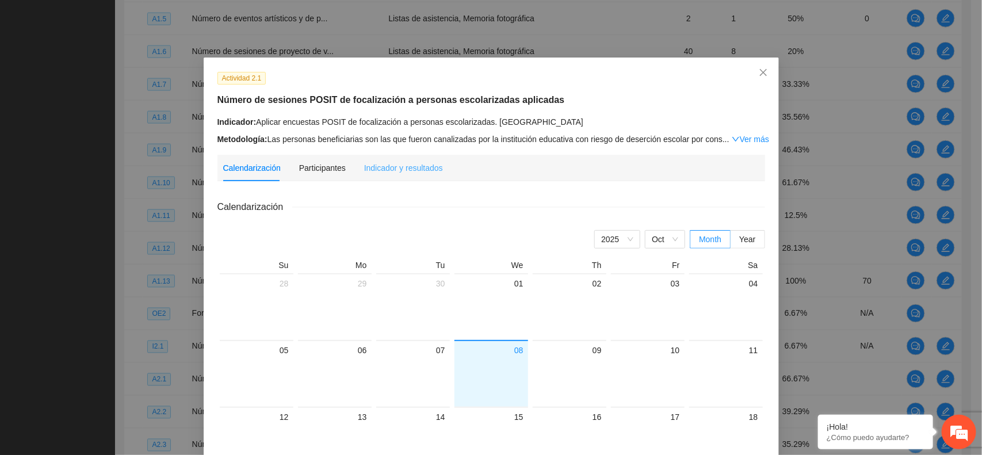
click at [421, 160] on div "Indicador y resultados" at bounding box center [403, 168] width 79 height 26
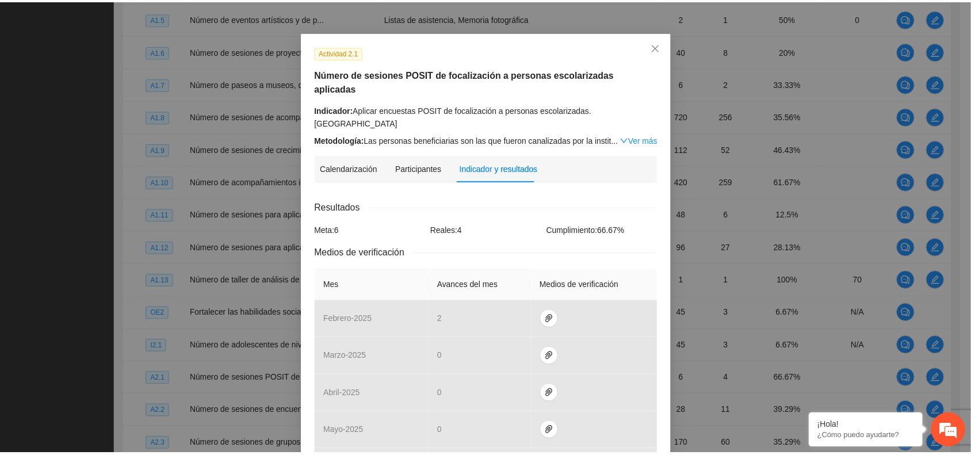
scroll to position [0, 0]
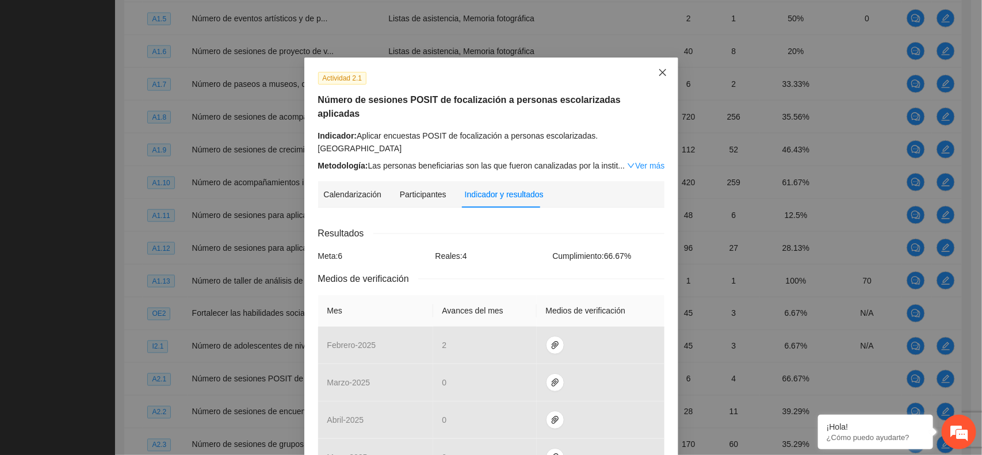
click at [651, 70] on span "Close" at bounding box center [662, 73] width 31 height 31
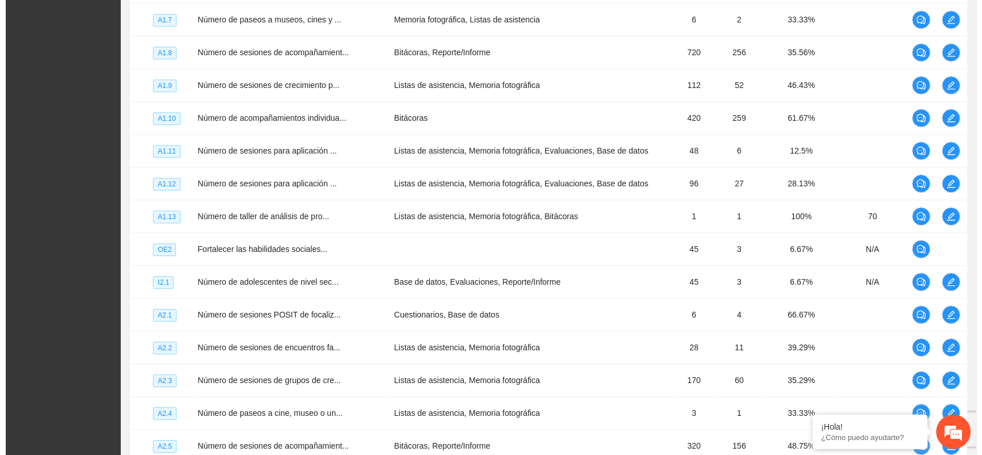
scroll to position [815, 0]
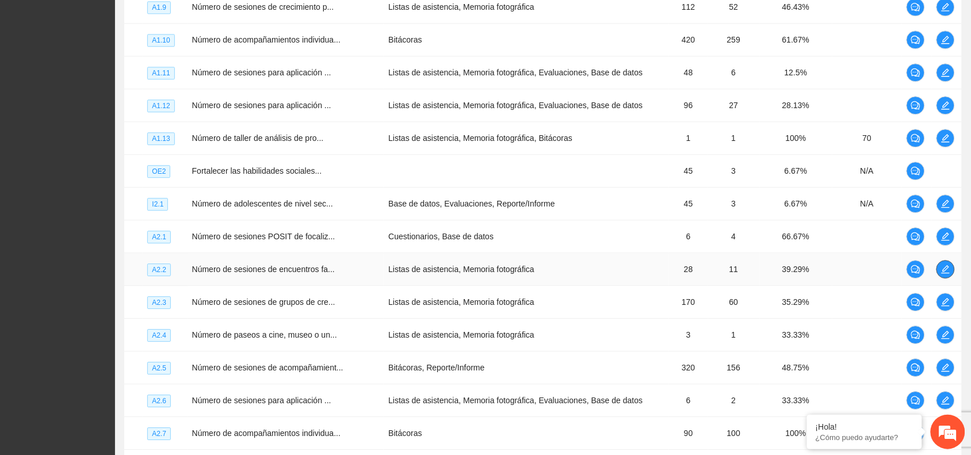
click at [951, 270] on span "edit" at bounding box center [945, 269] width 17 height 9
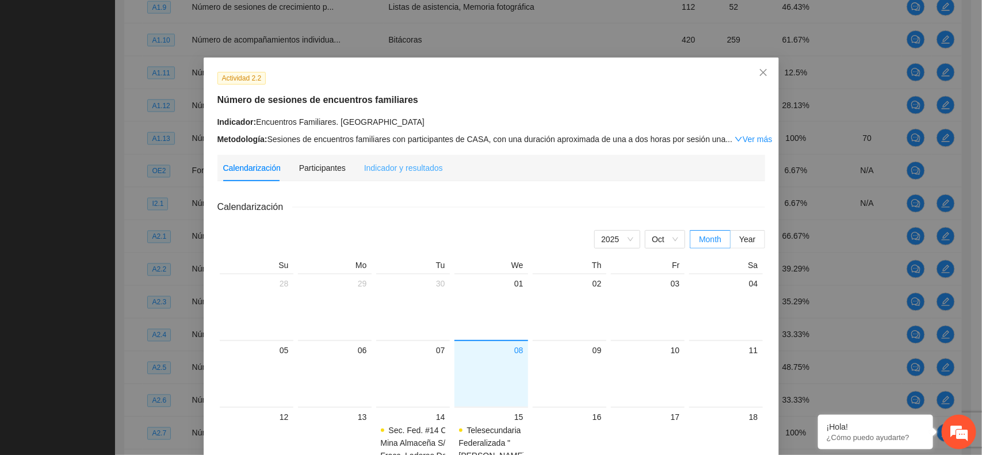
click at [415, 157] on div "Indicador y resultados" at bounding box center [403, 168] width 79 height 26
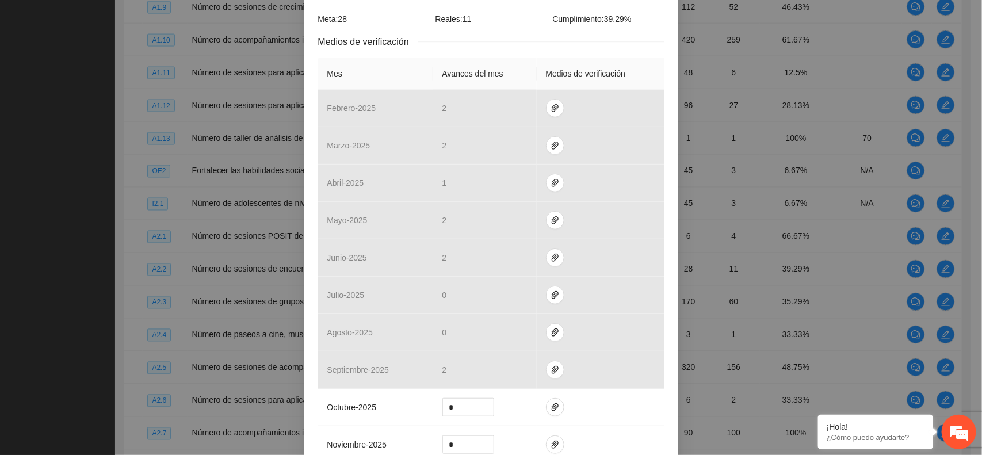
scroll to position [0, 0]
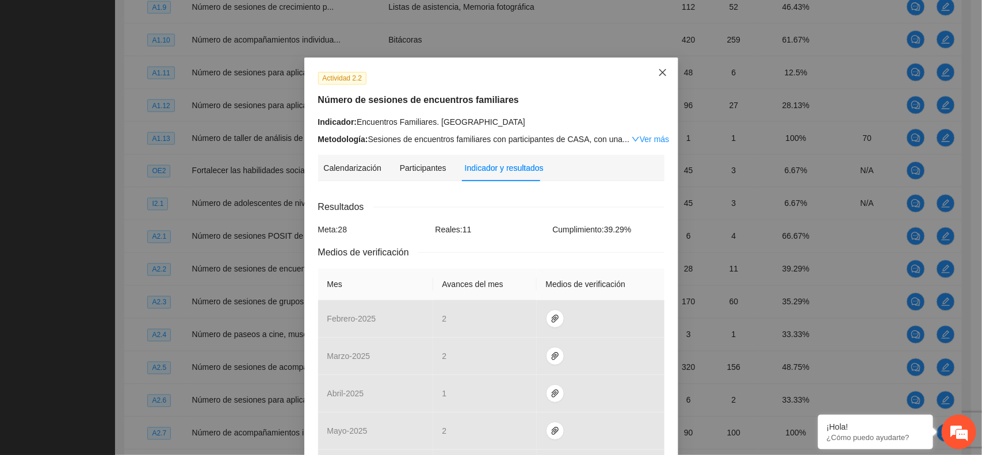
click at [660, 75] on icon "close" at bounding box center [662, 72] width 9 height 9
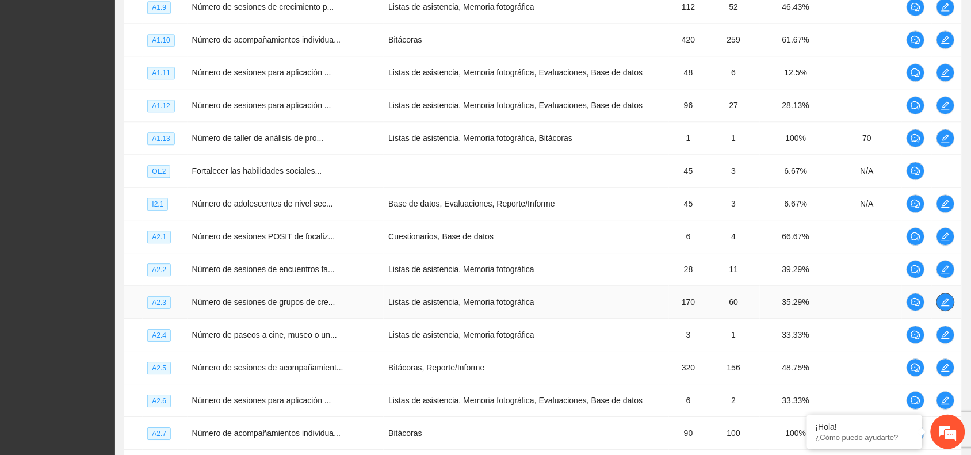
click at [945, 303] on icon "edit" at bounding box center [946, 302] width 8 height 8
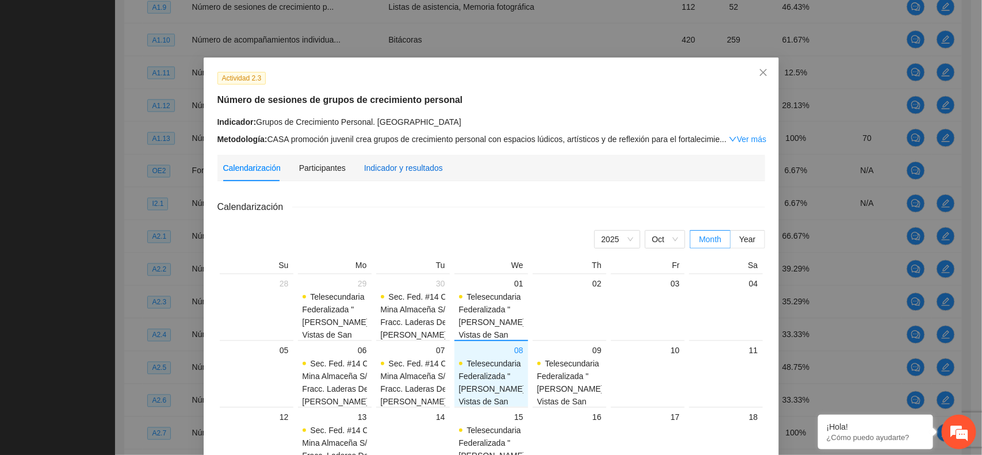
click at [407, 162] on div "Indicador y resultados" at bounding box center [403, 168] width 79 height 13
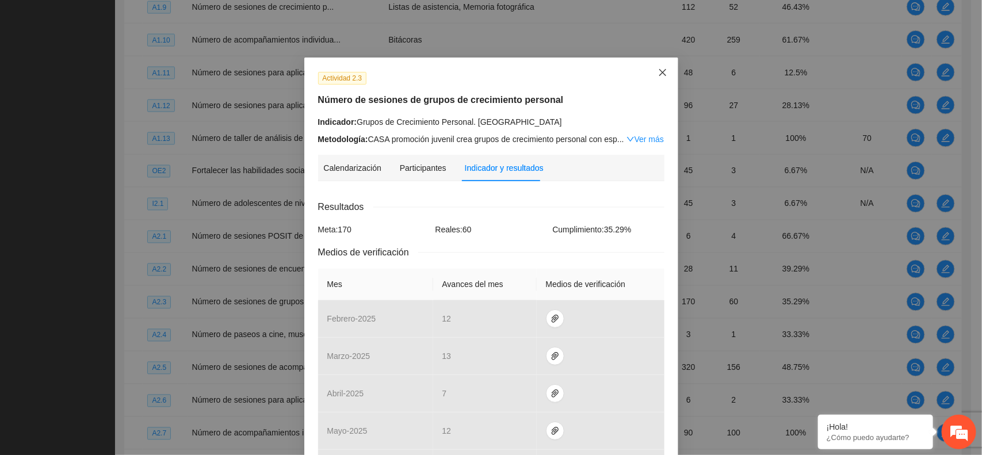
click at [656, 67] on span "Close" at bounding box center [662, 73] width 31 height 31
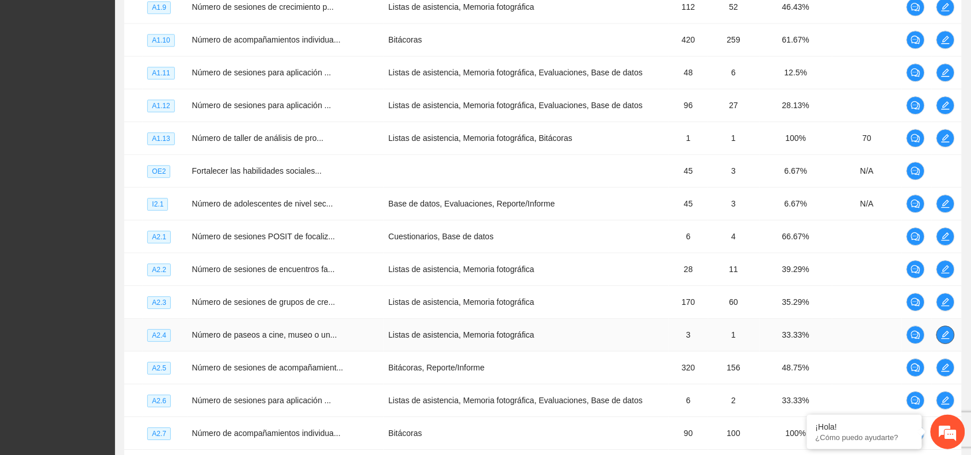
click at [942, 335] on icon "edit" at bounding box center [945, 334] width 9 height 9
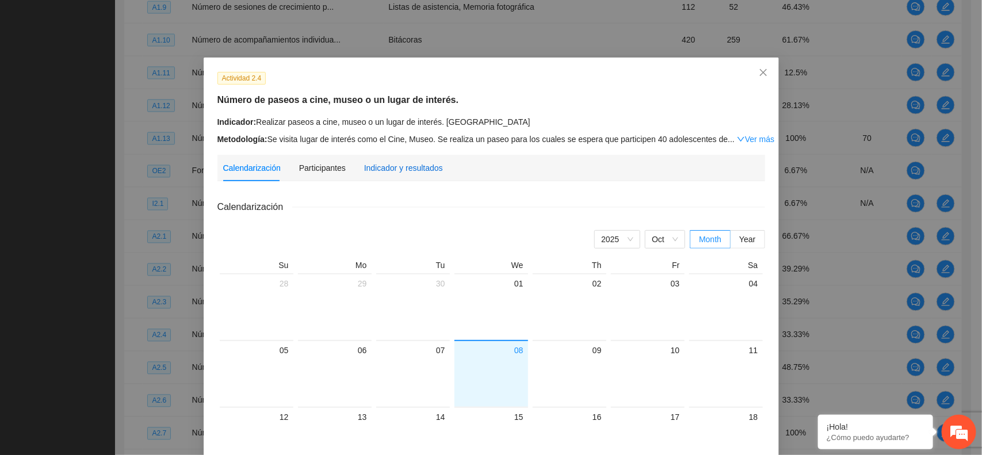
click at [423, 162] on div "Indicador y resultados" at bounding box center [403, 168] width 79 height 13
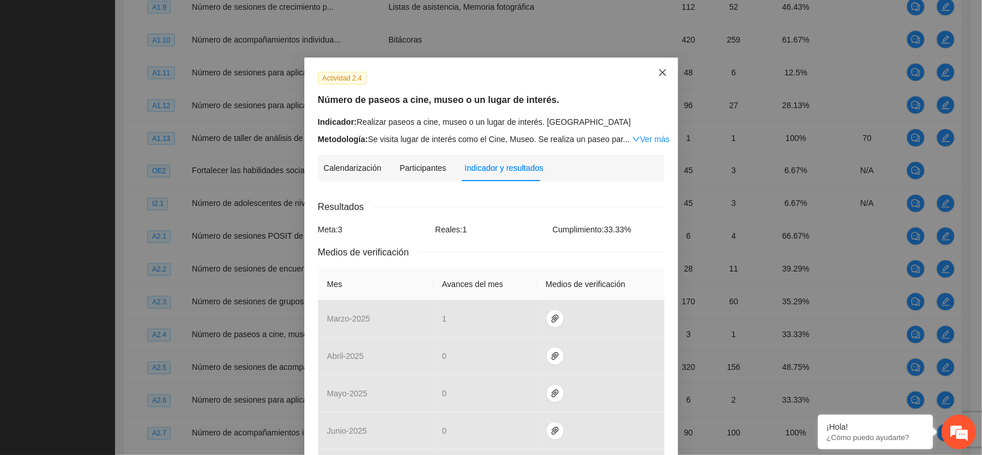
click at [658, 73] on icon "close" at bounding box center [662, 72] width 9 height 9
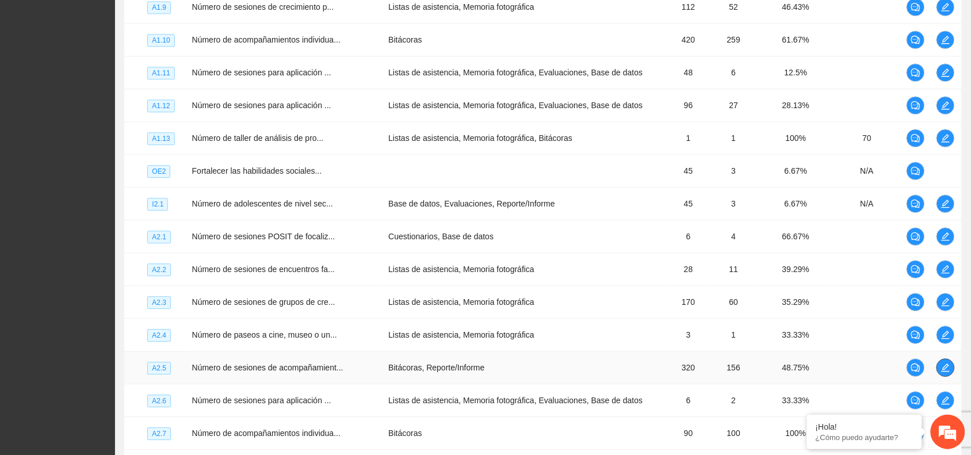
click at [947, 372] on icon "edit" at bounding box center [945, 367] width 9 height 9
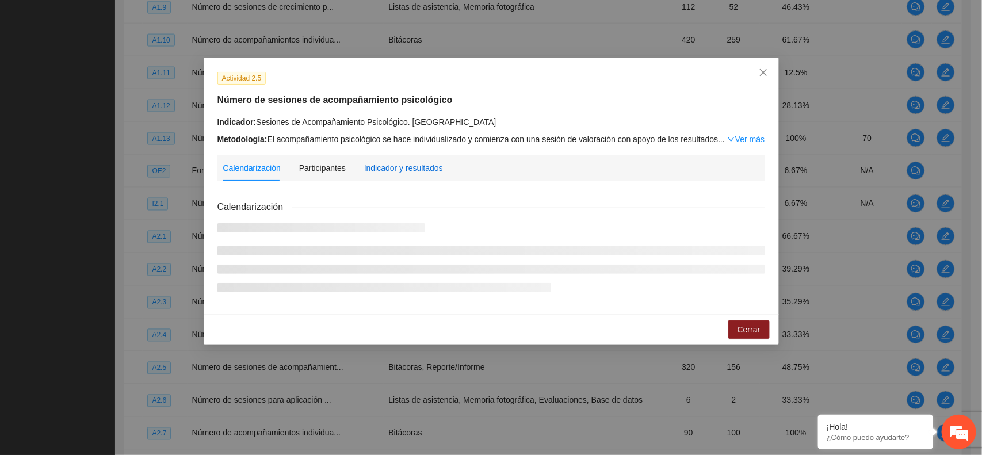
click at [393, 167] on div "Indicador y resultados" at bounding box center [403, 168] width 79 height 13
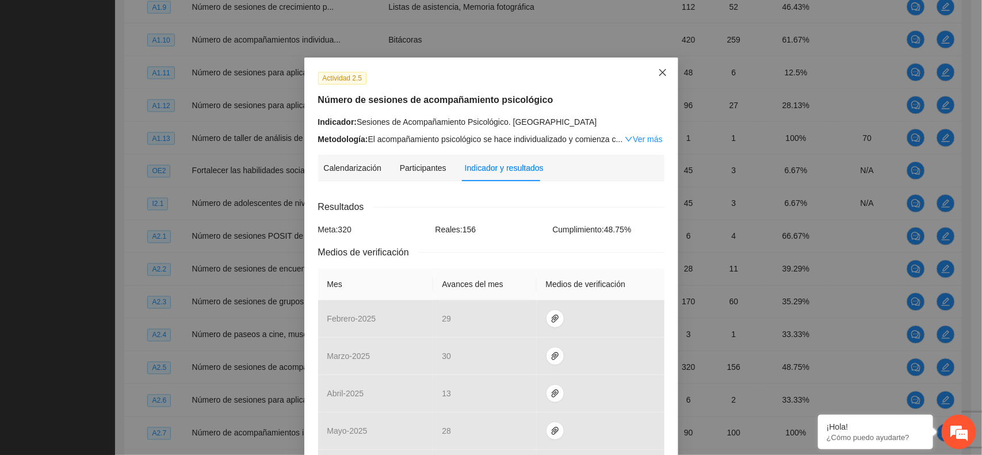
click at [660, 65] on span "Close" at bounding box center [662, 73] width 31 height 31
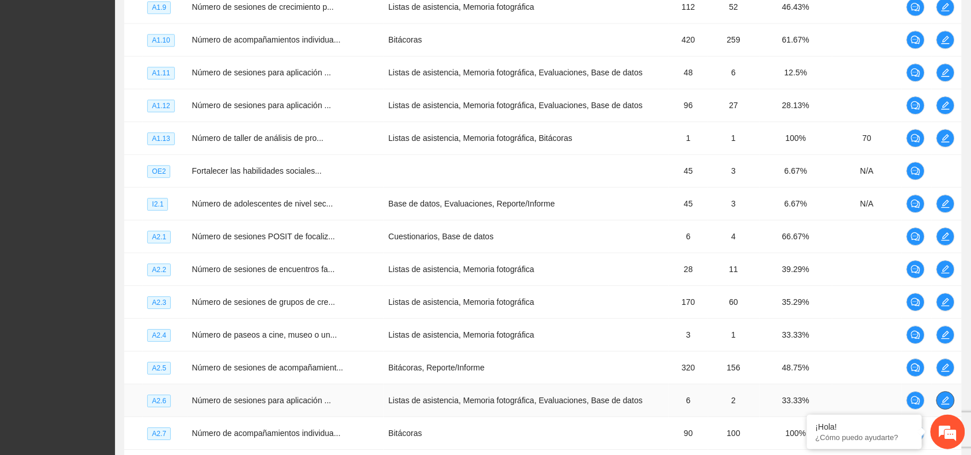
click at [942, 396] on button "button" at bounding box center [946, 400] width 18 height 18
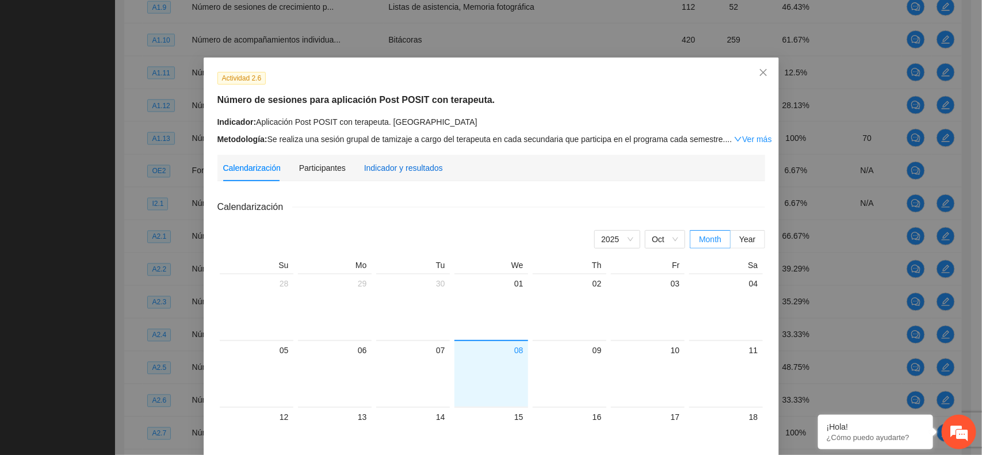
click at [364, 165] on div "Indicador y resultados" at bounding box center [403, 168] width 79 height 13
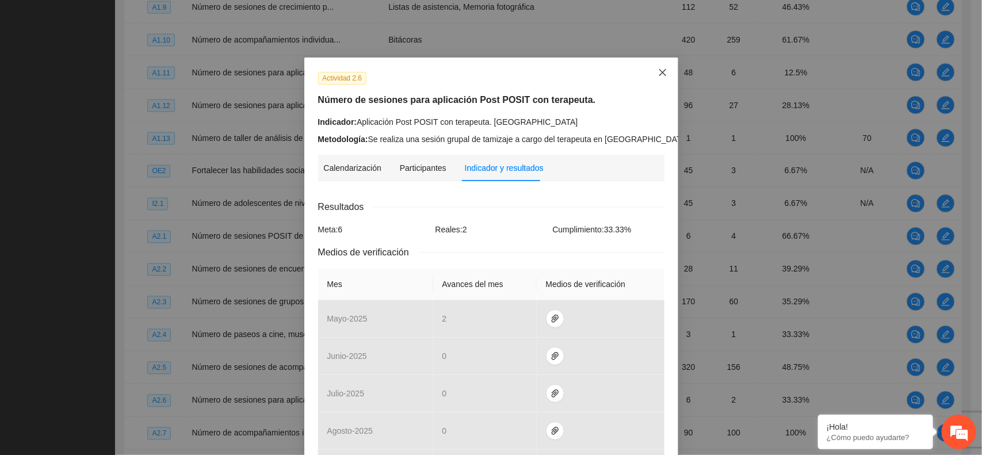
click at [649, 72] on span "Close" at bounding box center [662, 73] width 31 height 31
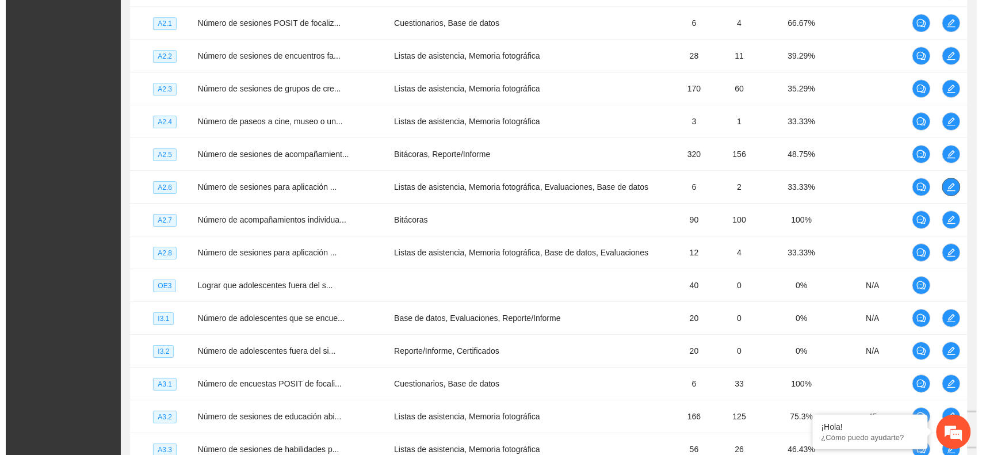
scroll to position [1043, 0]
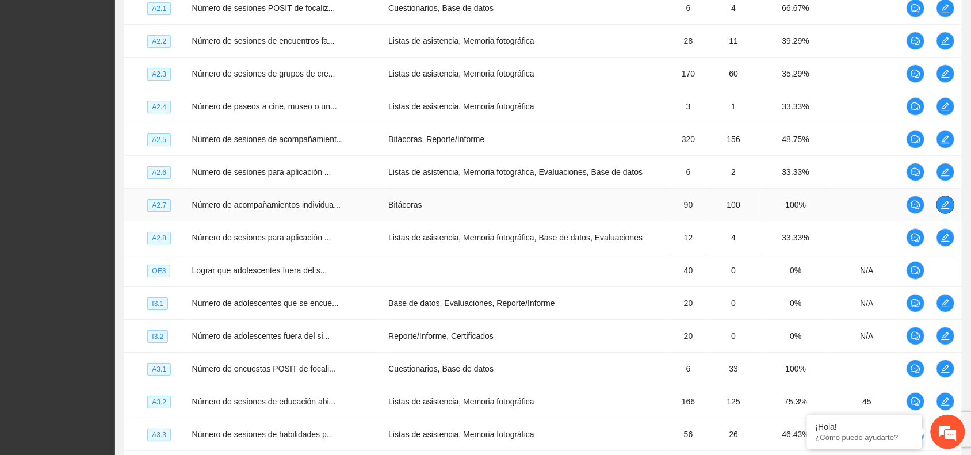
click at [945, 209] on icon "edit" at bounding box center [946, 205] width 8 height 8
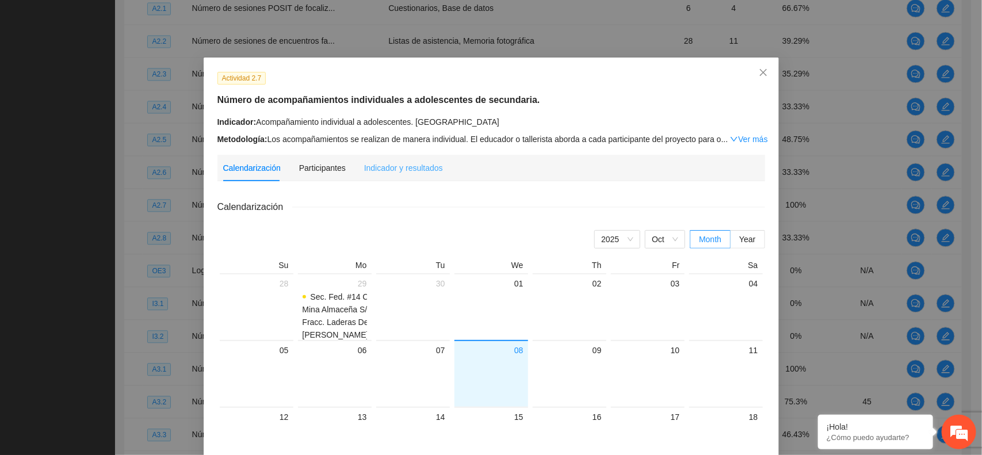
click at [381, 175] on div "Indicador y resultados" at bounding box center [403, 168] width 79 height 26
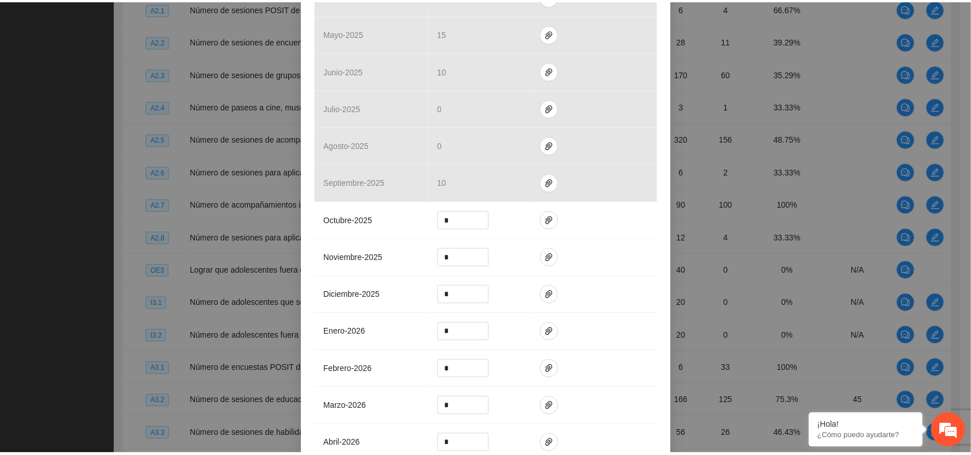
scroll to position [0, 0]
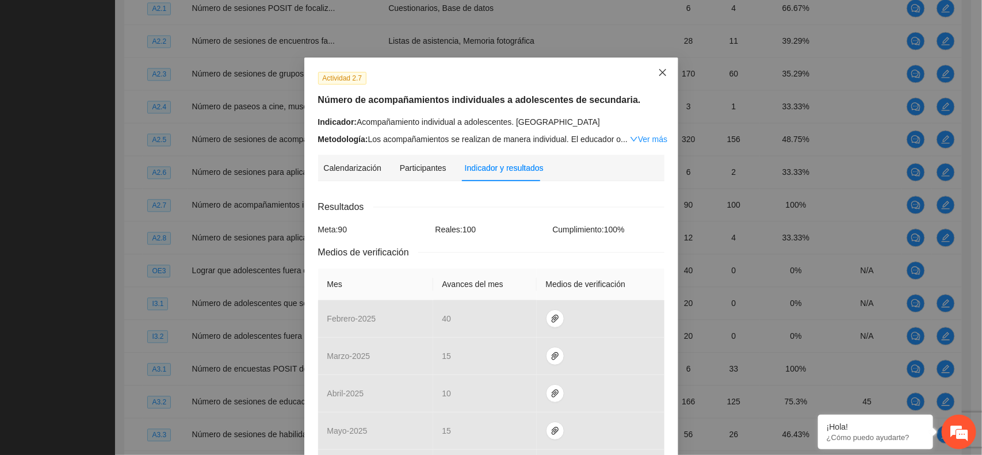
click at [662, 70] on span "Close" at bounding box center [662, 73] width 31 height 31
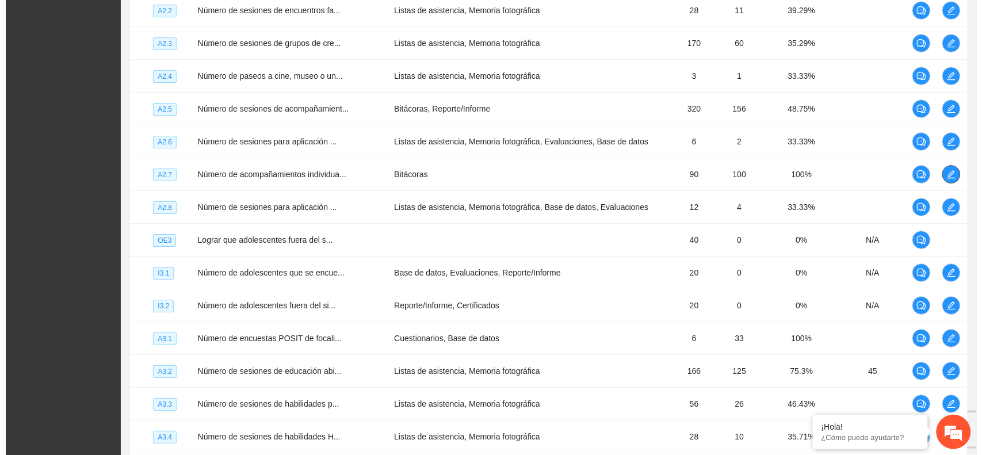
scroll to position [1080, 0]
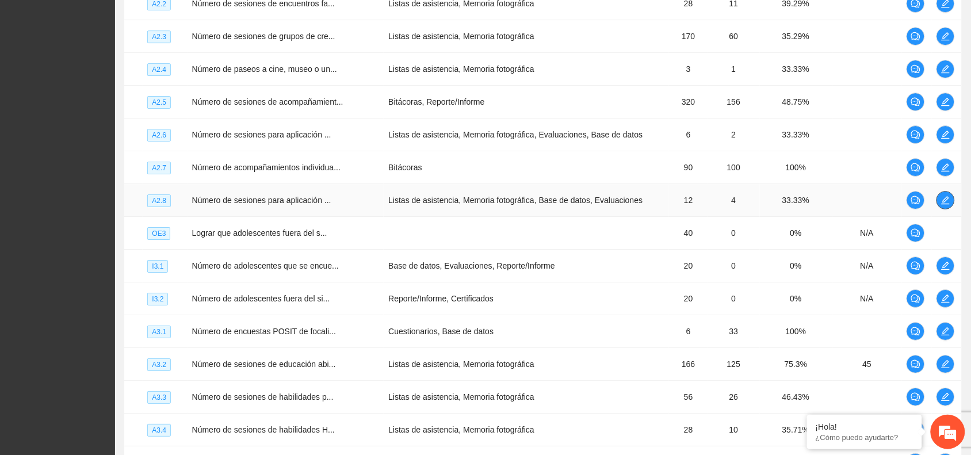
click at [946, 202] on icon "edit" at bounding box center [945, 200] width 9 height 9
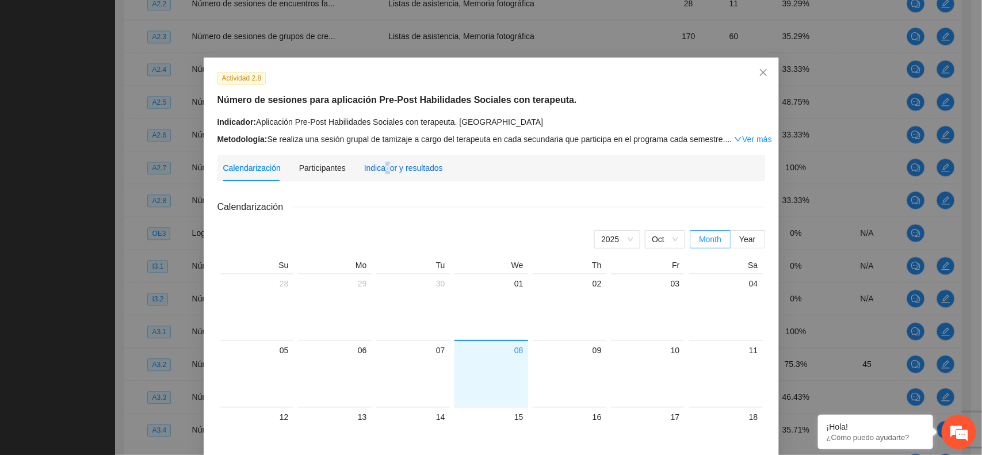
click at [380, 170] on div "Indicador y resultados" at bounding box center [403, 168] width 79 height 13
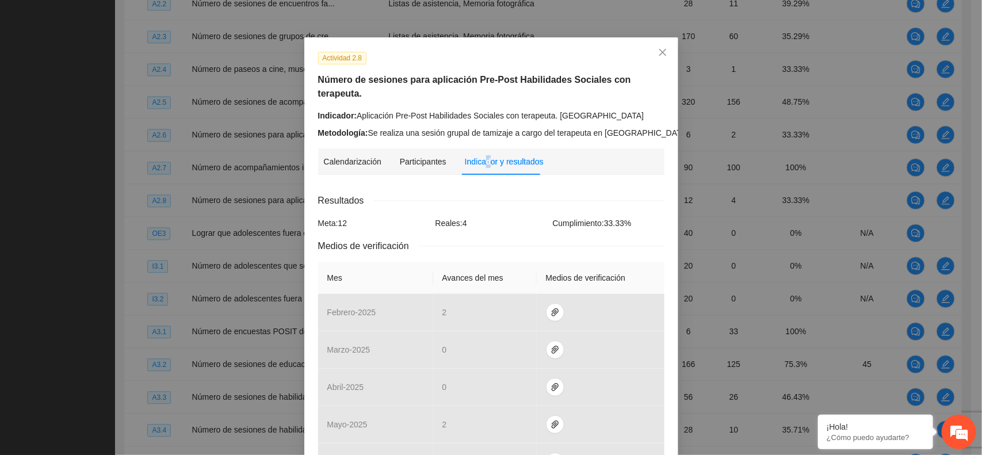
scroll to position [0, 0]
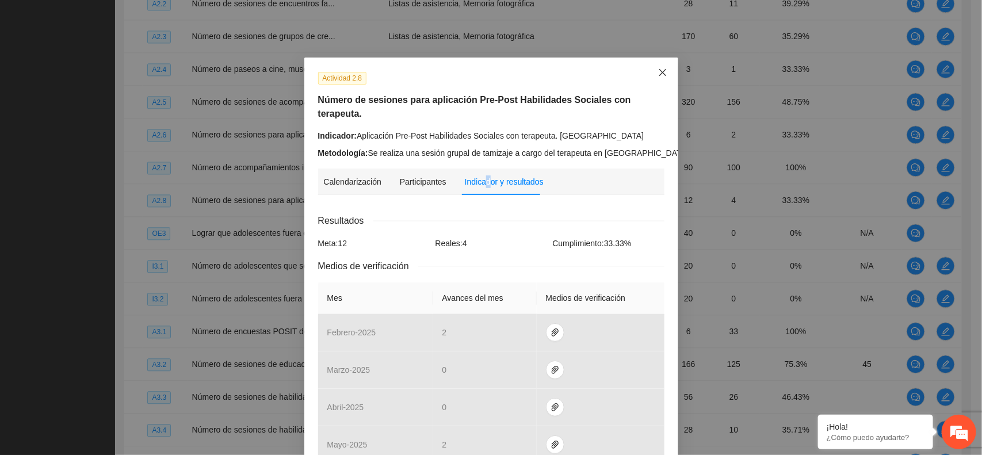
click at [659, 70] on icon "close" at bounding box center [662, 72] width 9 height 9
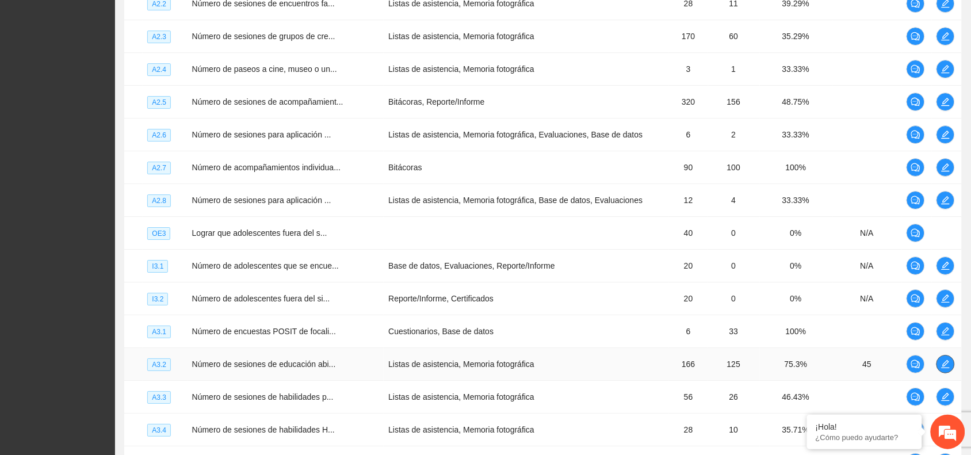
click at [949, 368] on icon "edit" at bounding box center [945, 364] width 9 height 9
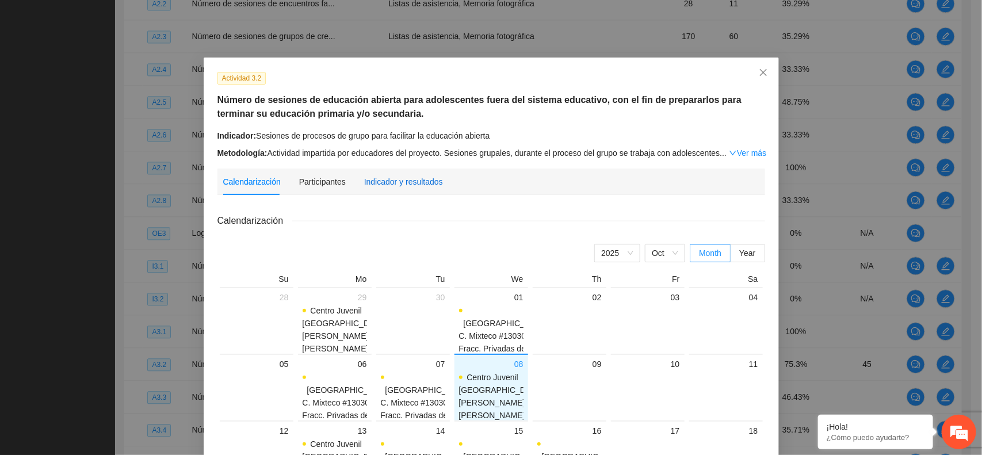
click at [399, 185] on div "Indicador y resultados" at bounding box center [403, 181] width 79 height 13
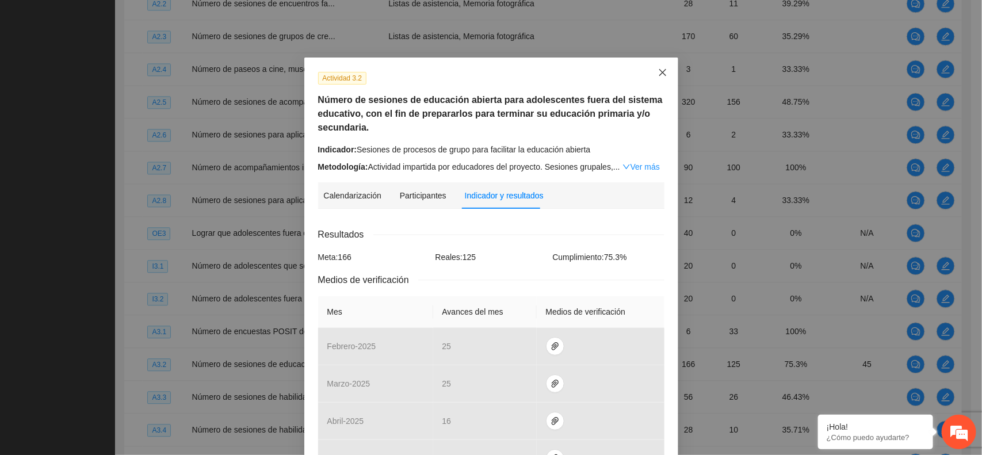
click at [658, 67] on span "Close" at bounding box center [662, 73] width 31 height 31
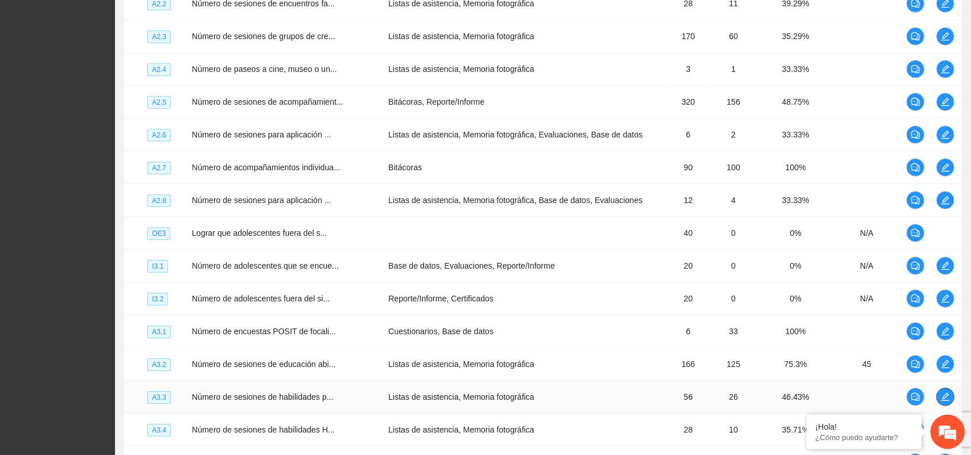
click at [941, 400] on icon "edit" at bounding box center [945, 396] width 9 height 9
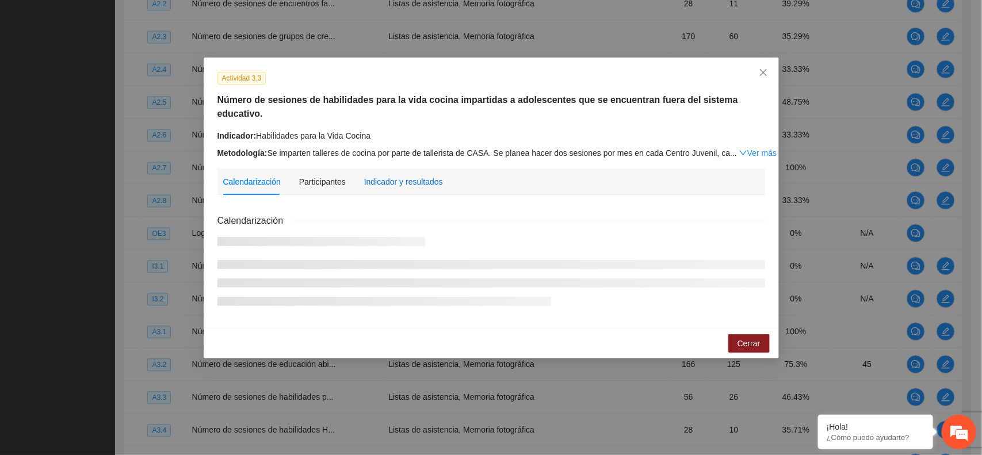
click at [403, 175] on div "Indicador y resultados" at bounding box center [403, 181] width 79 height 13
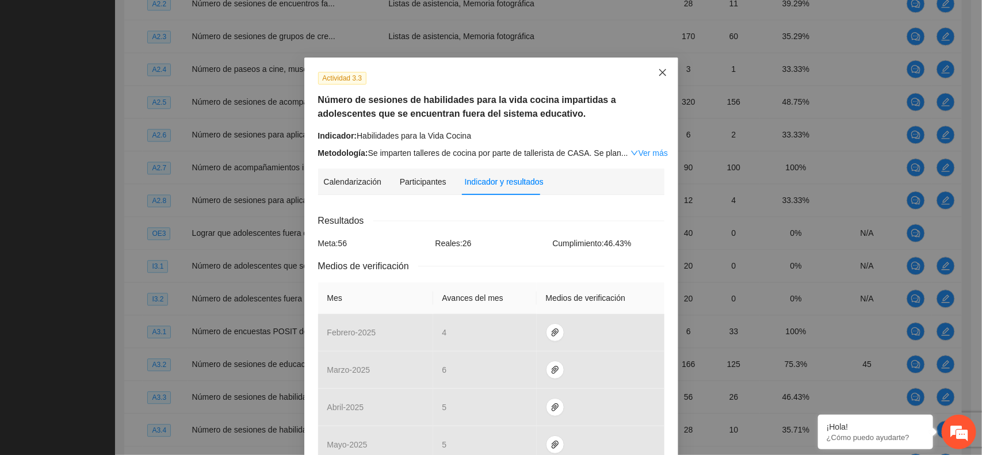
click at [662, 67] on span "Close" at bounding box center [662, 73] width 31 height 31
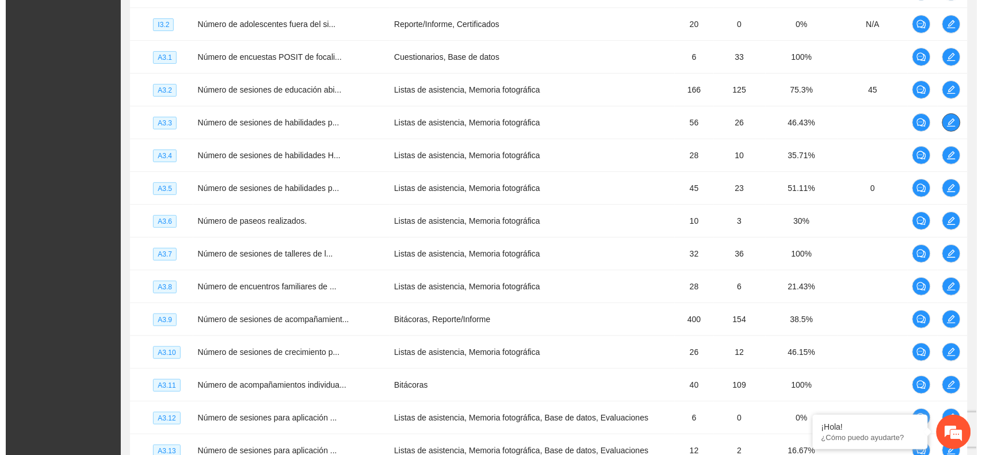
scroll to position [1373, 0]
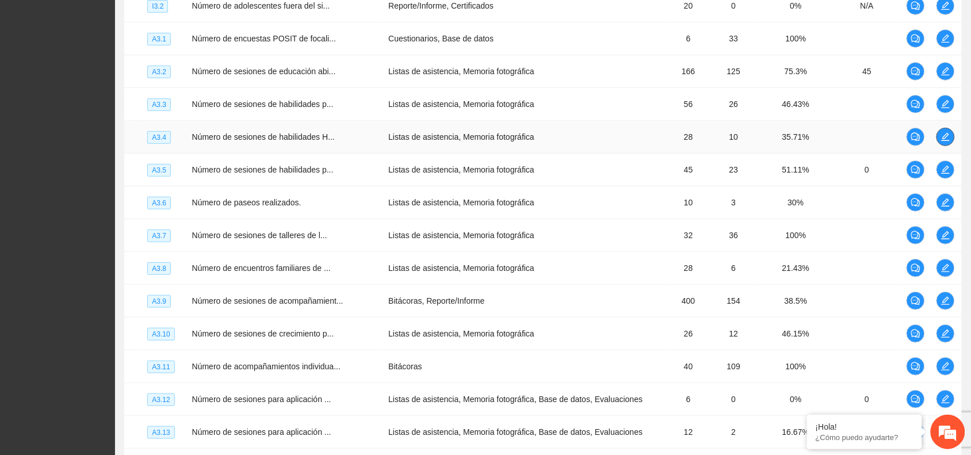
click at [946, 142] on icon "edit" at bounding box center [945, 136] width 9 height 9
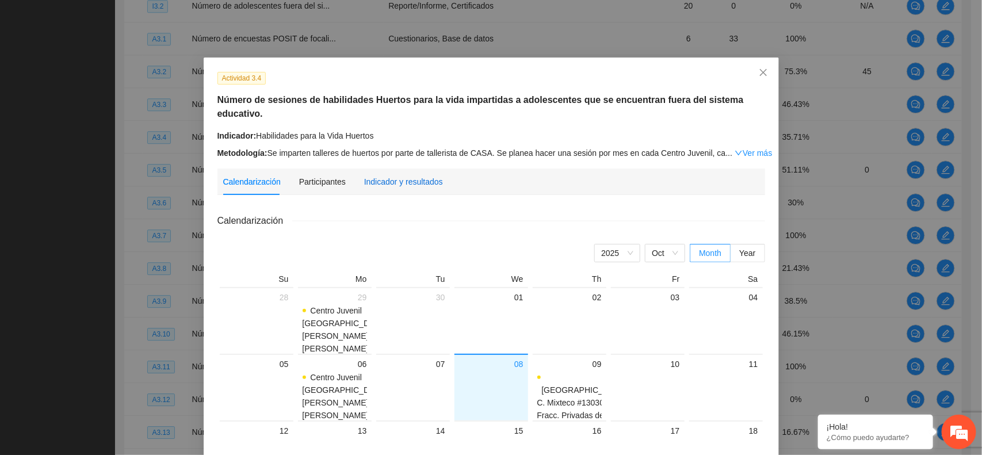
click at [389, 175] on div "Indicador y resultados" at bounding box center [403, 181] width 79 height 13
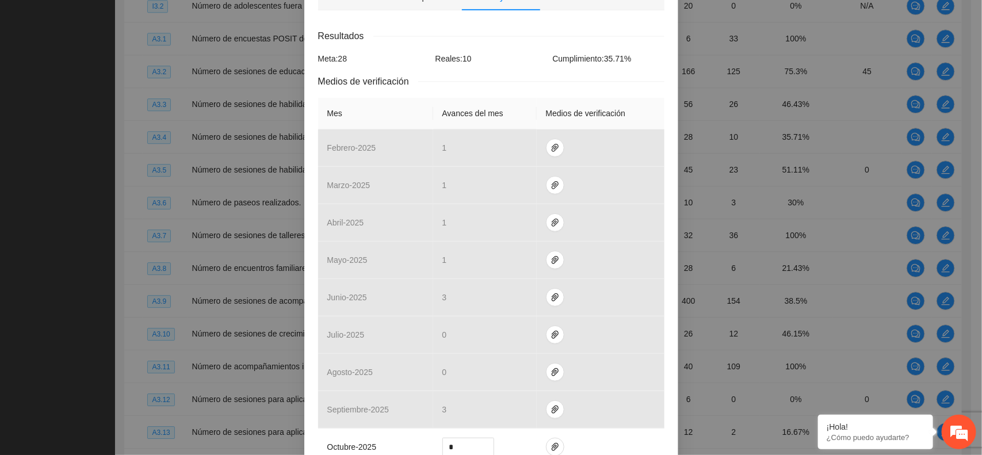
scroll to position [53, 0]
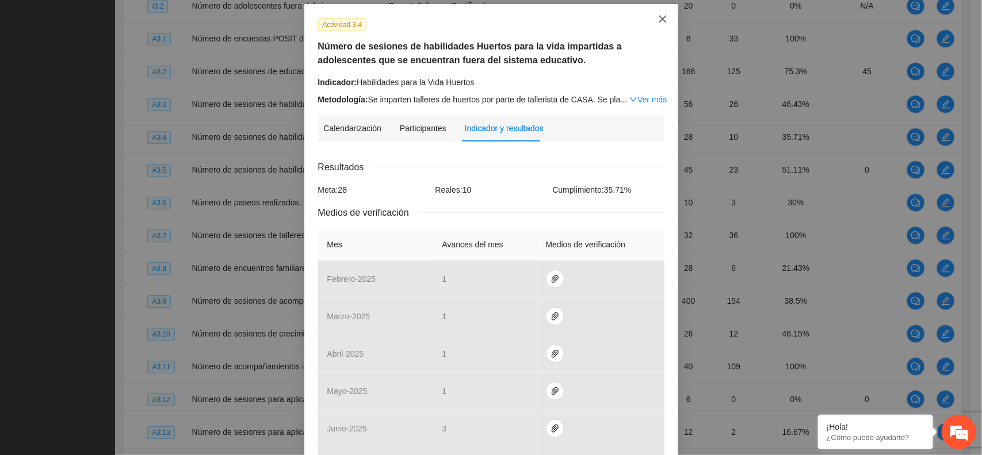
click at [662, 18] on span "Close" at bounding box center [662, 19] width 31 height 31
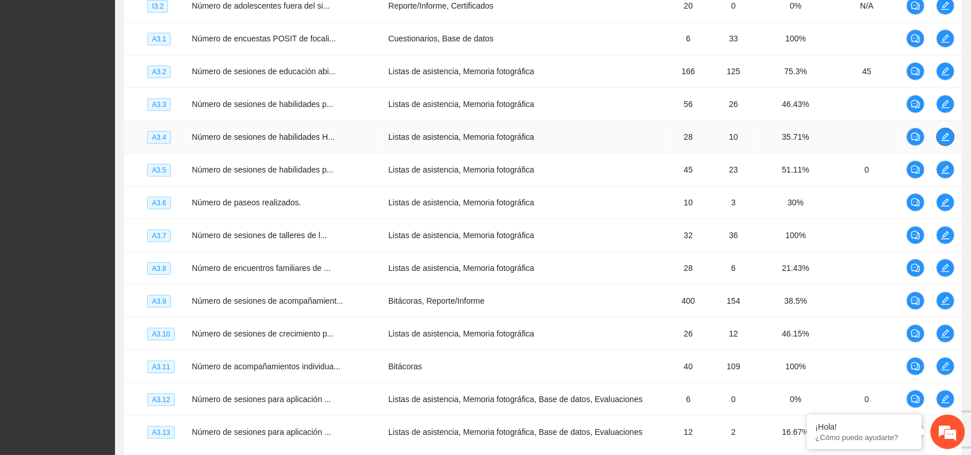
click at [942, 142] on icon "edit" at bounding box center [945, 136] width 9 height 9
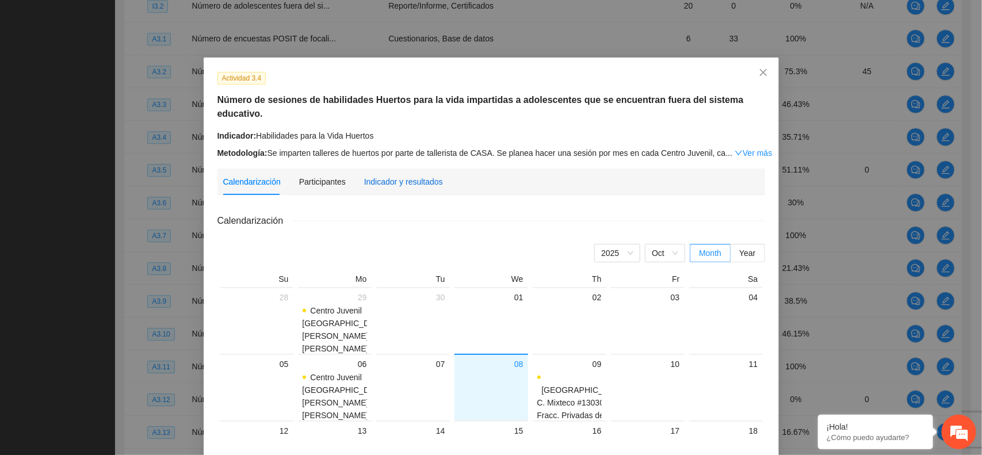
click at [396, 175] on div "Indicador y resultados" at bounding box center [403, 181] width 79 height 13
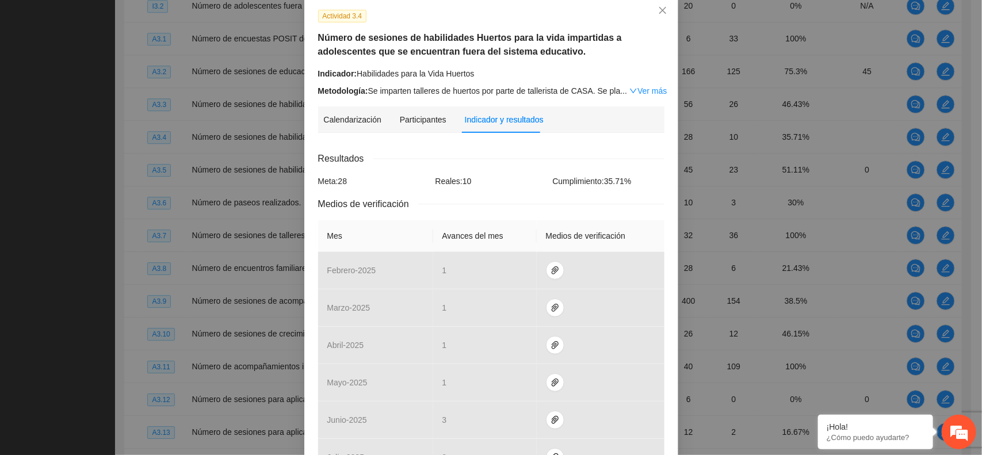
scroll to position [1, 0]
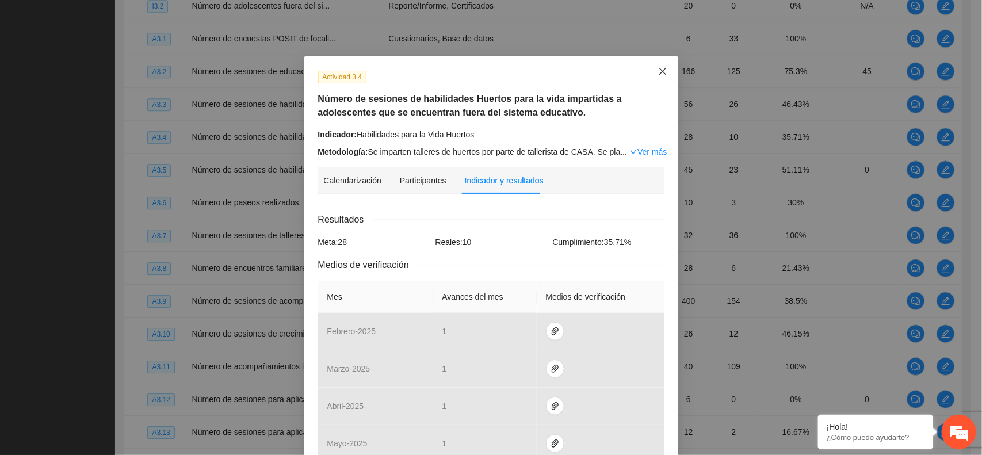
click at [658, 70] on icon "close" at bounding box center [662, 71] width 9 height 9
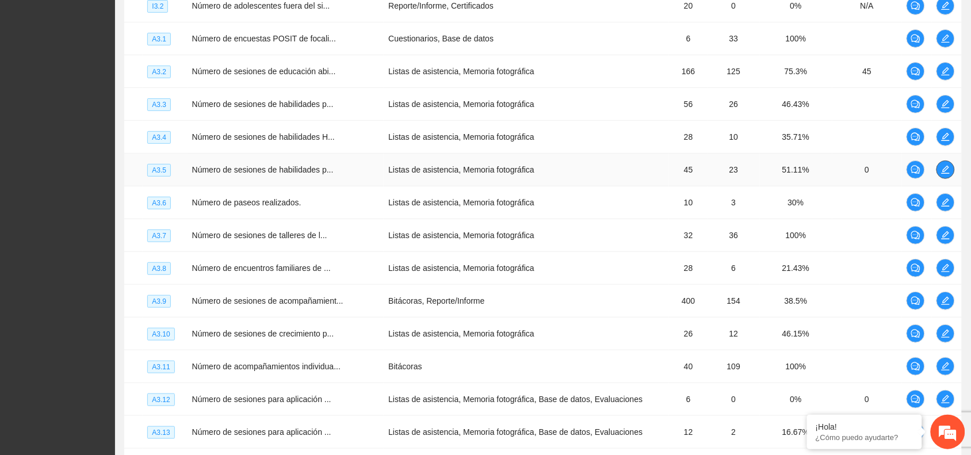
click at [947, 174] on icon "edit" at bounding box center [945, 169] width 9 height 9
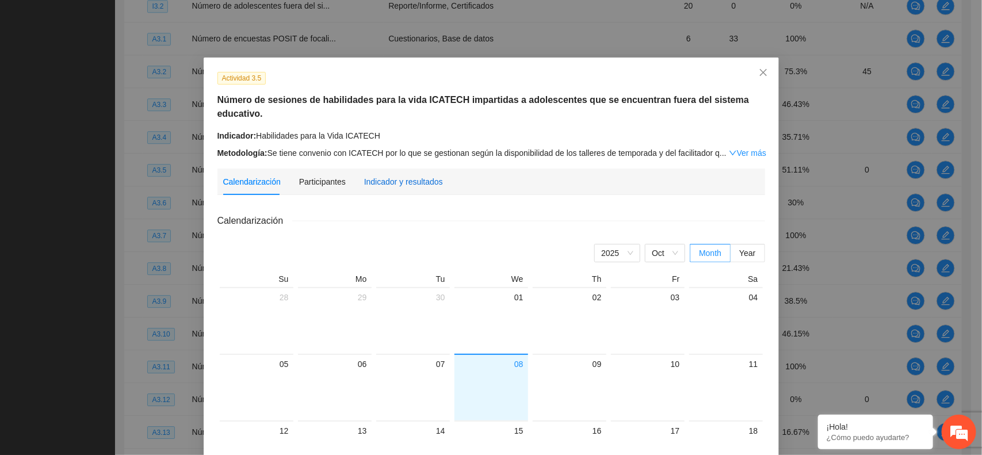
click at [376, 175] on div "Indicador y resultados" at bounding box center [403, 181] width 79 height 13
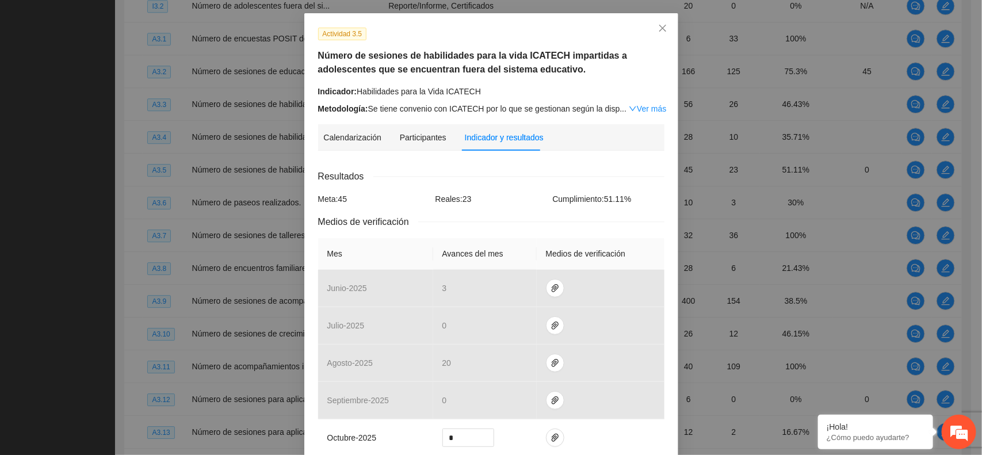
scroll to position [0, 0]
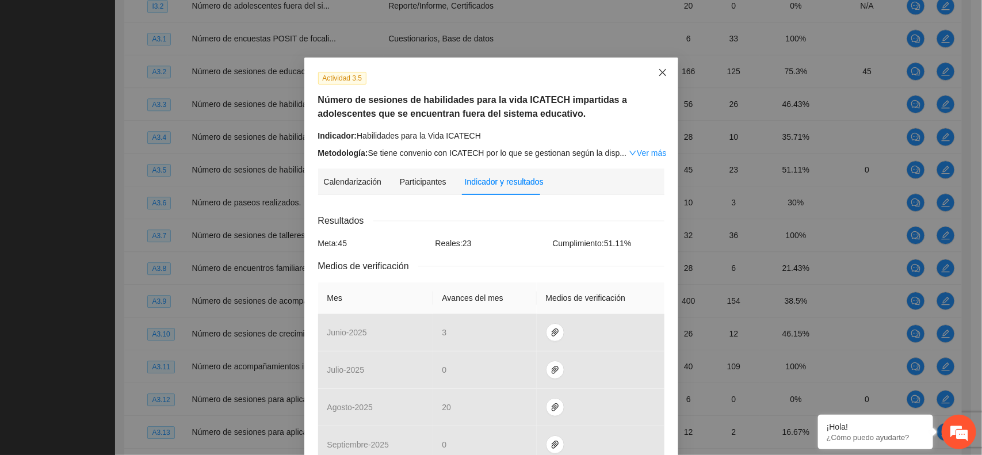
click at [658, 75] on icon "close" at bounding box center [662, 72] width 9 height 9
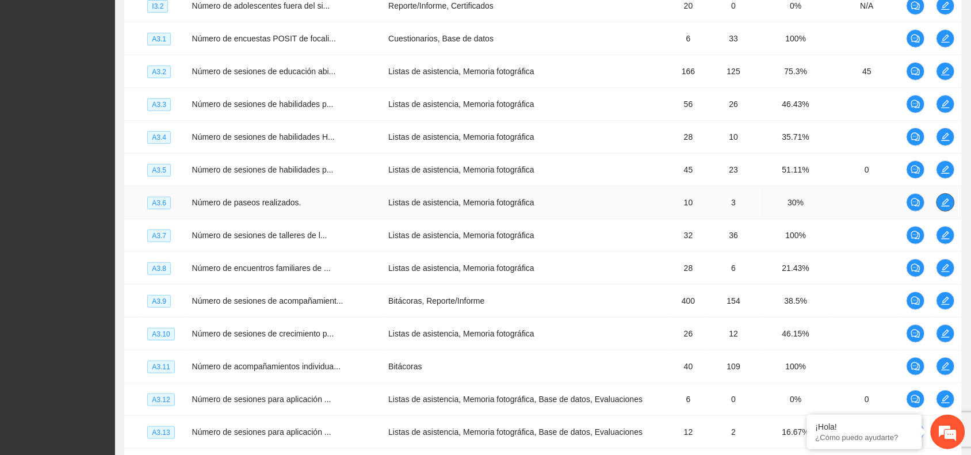
click at [937, 205] on span "edit" at bounding box center [945, 202] width 17 height 9
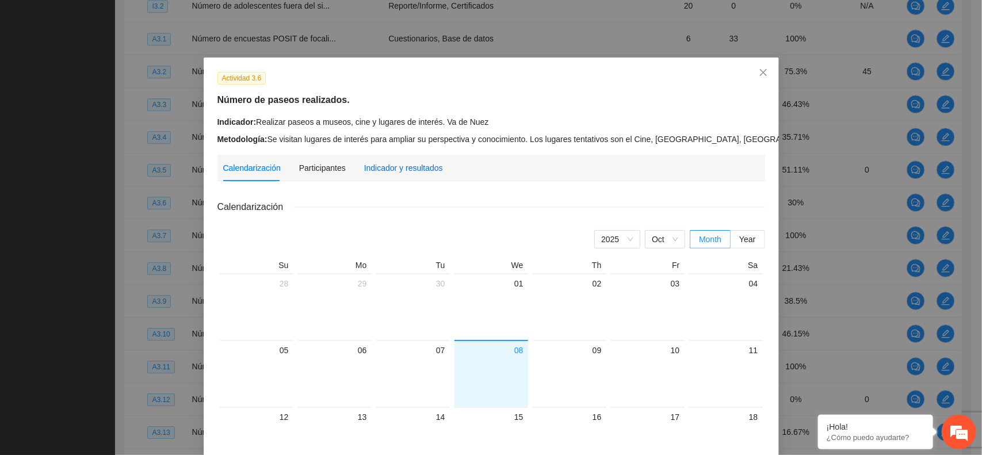
click at [371, 165] on div "Indicador y resultados" at bounding box center [403, 168] width 79 height 13
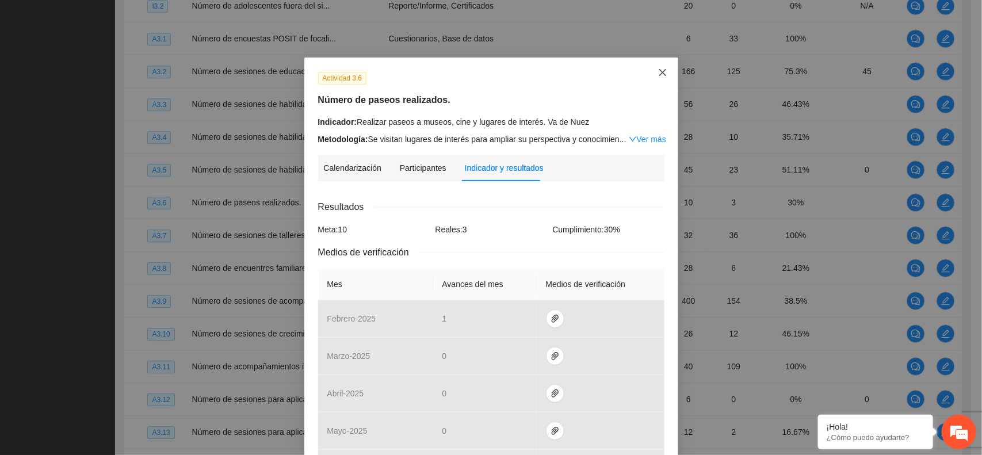
click at [662, 75] on icon "close" at bounding box center [662, 72] width 9 height 9
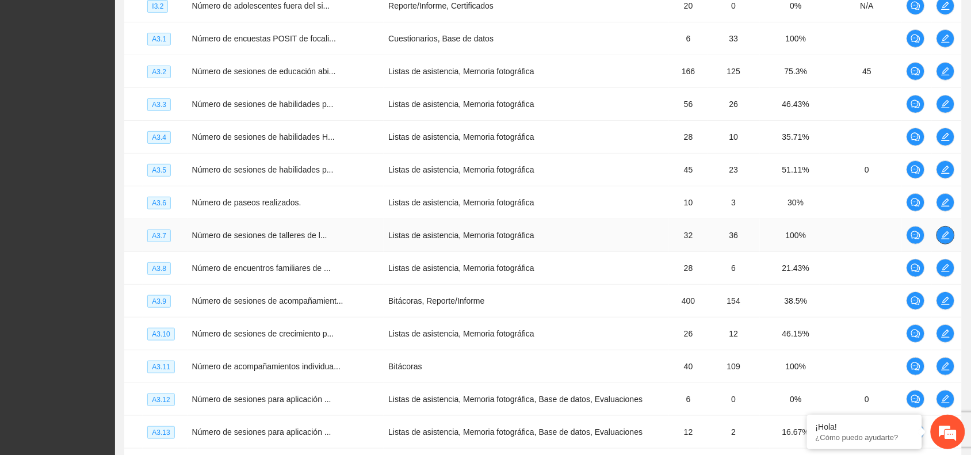
click at [941, 239] on icon "edit" at bounding box center [945, 235] width 9 height 9
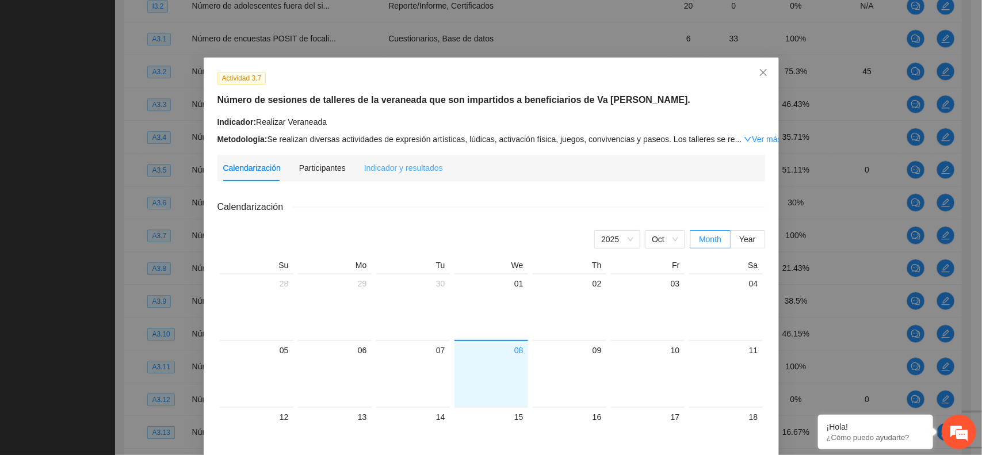
click at [412, 174] on div "Indicador y resultados" at bounding box center [403, 168] width 79 height 26
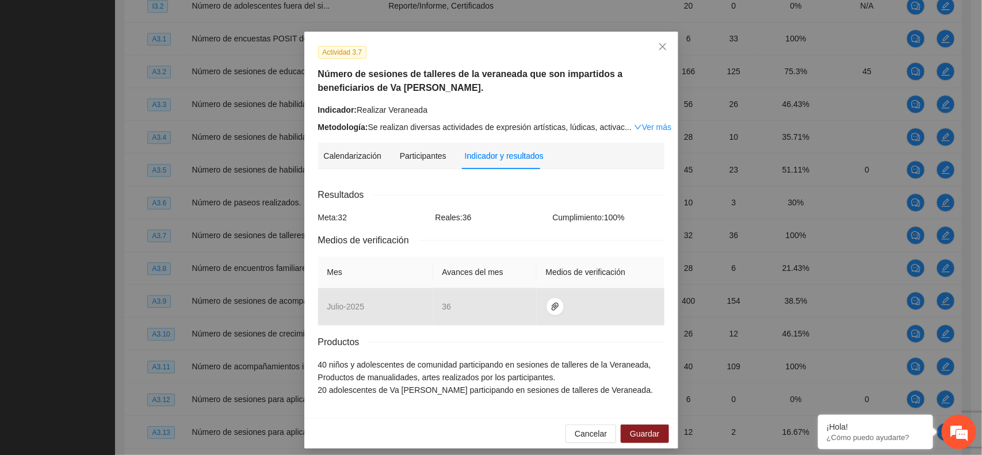
scroll to position [33, 0]
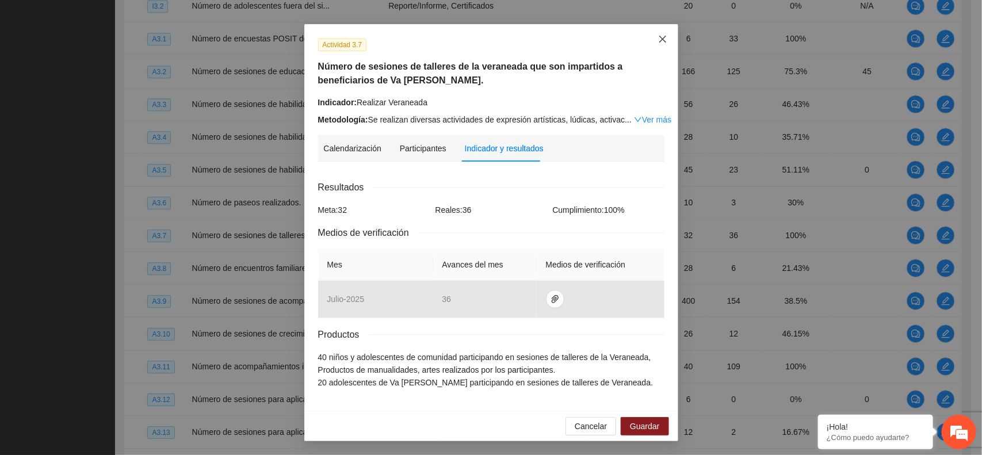
click at [658, 40] on icon "close" at bounding box center [662, 39] width 9 height 9
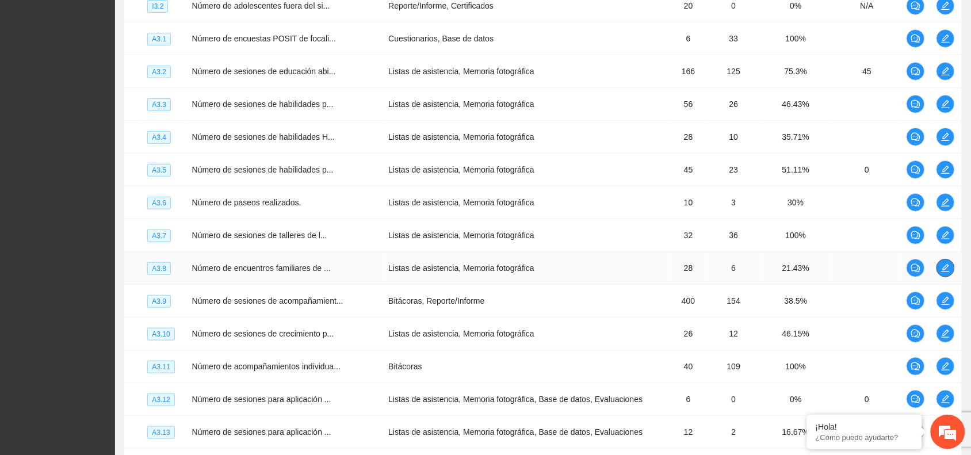
click at [944, 273] on icon "edit" at bounding box center [945, 267] width 9 height 9
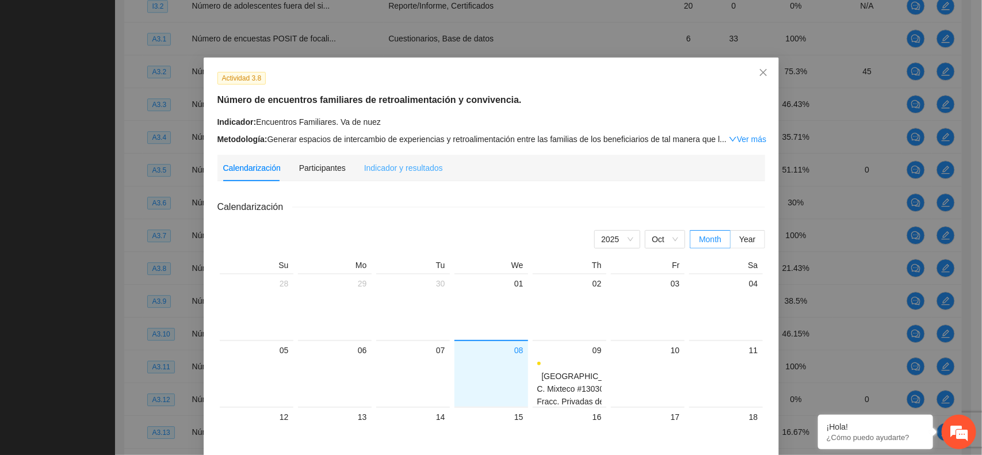
click at [379, 159] on div "Indicador y resultados" at bounding box center [403, 168] width 79 height 26
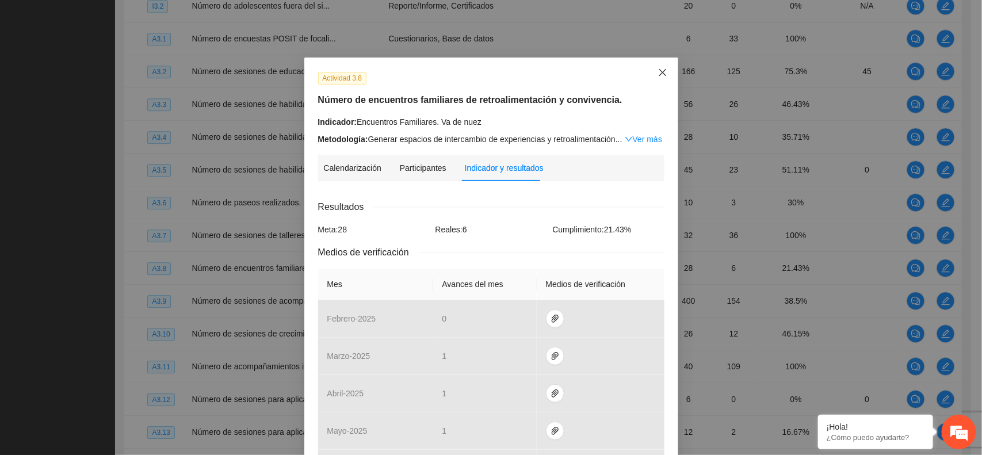
click at [662, 70] on icon "close" at bounding box center [662, 72] width 9 height 9
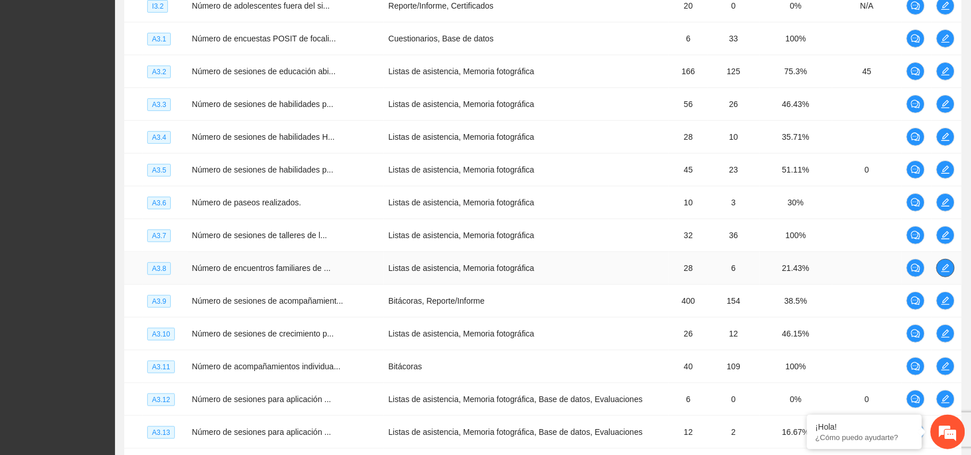
click at [941, 273] on icon "edit" at bounding box center [945, 267] width 9 height 9
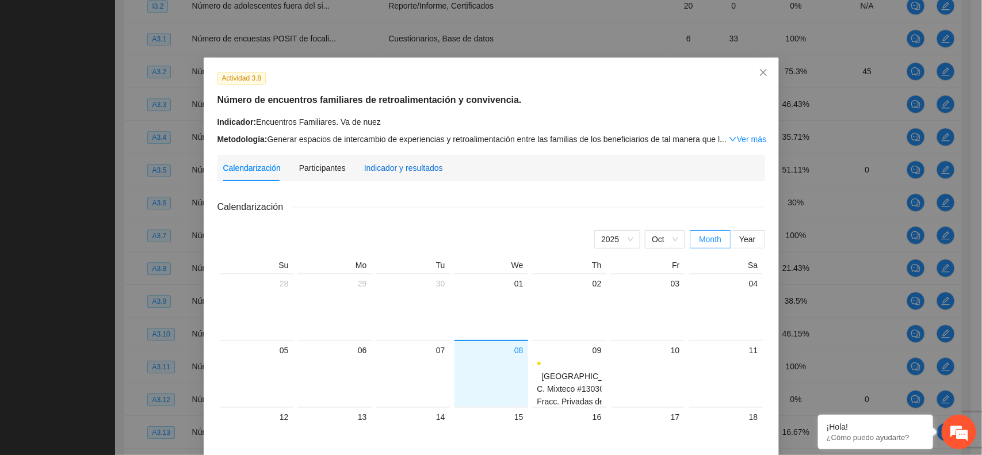
click at [407, 164] on div "Indicador y resultados" at bounding box center [403, 168] width 79 height 13
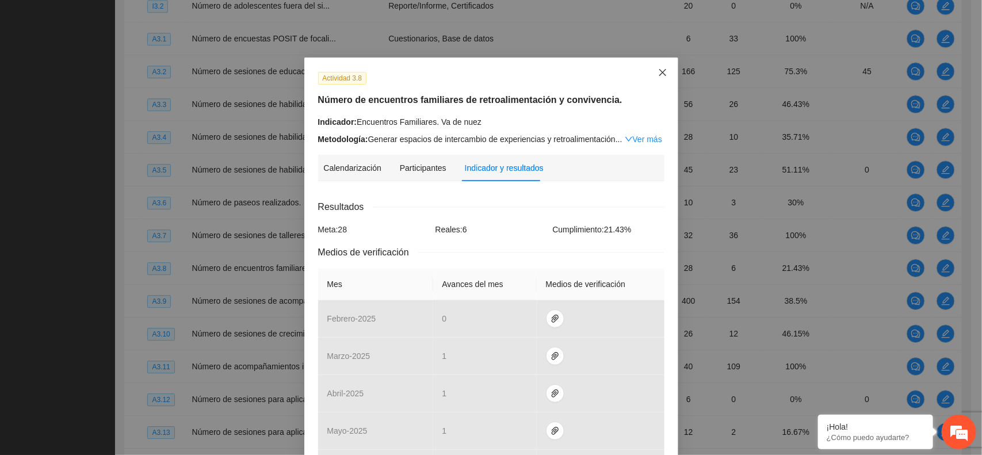
click at [662, 70] on icon "close" at bounding box center [662, 72] width 9 height 9
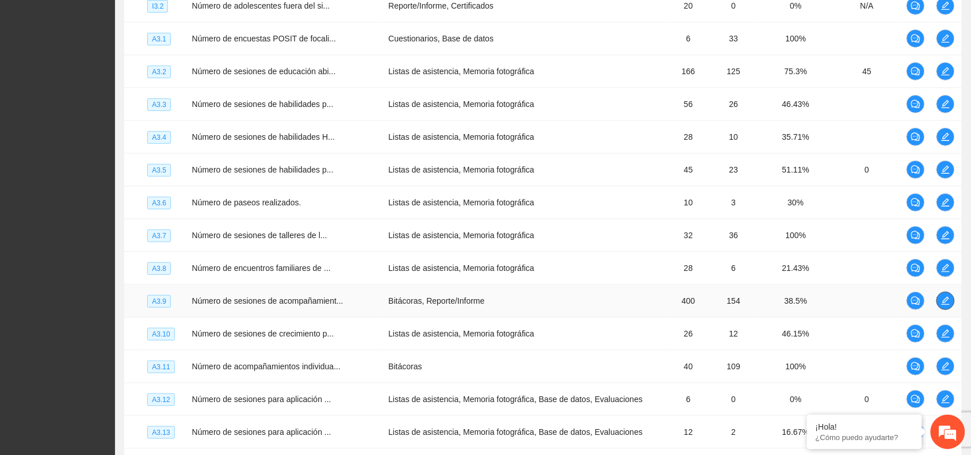
click at [942, 302] on icon "edit" at bounding box center [945, 300] width 9 height 9
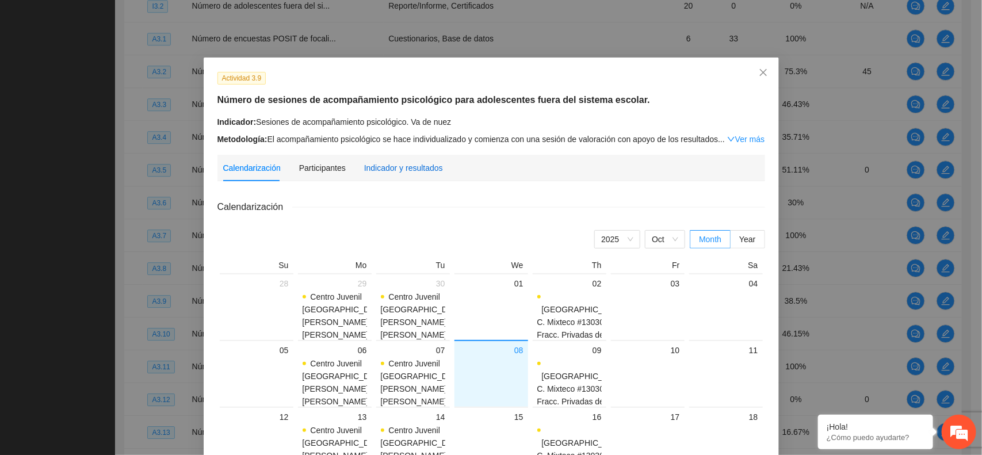
click at [417, 173] on div "Indicador y resultados" at bounding box center [403, 168] width 79 height 13
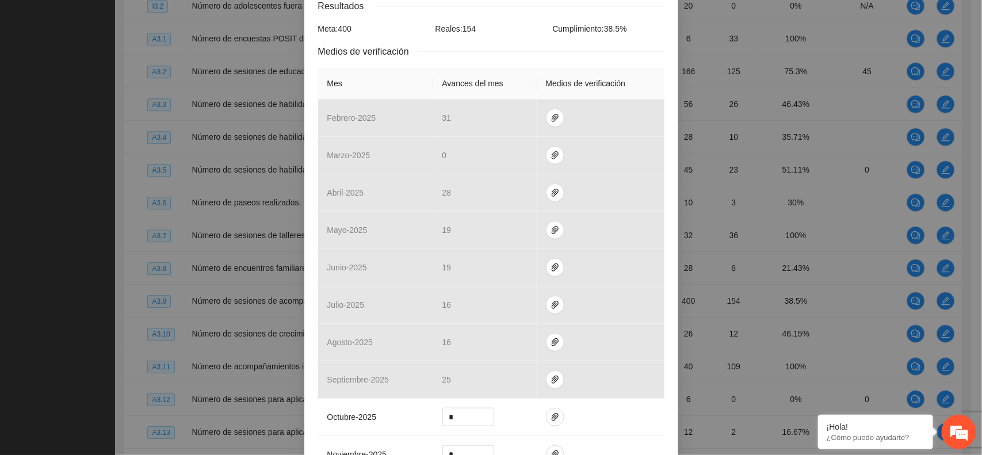
scroll to position [217, 0]
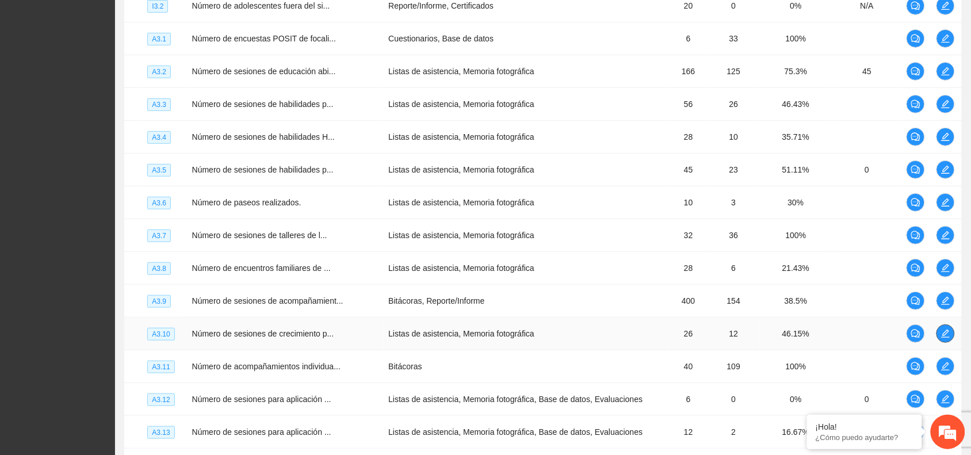
click at [945, 343] on button "button" at bounding box center [946, 333] width 18 height 18
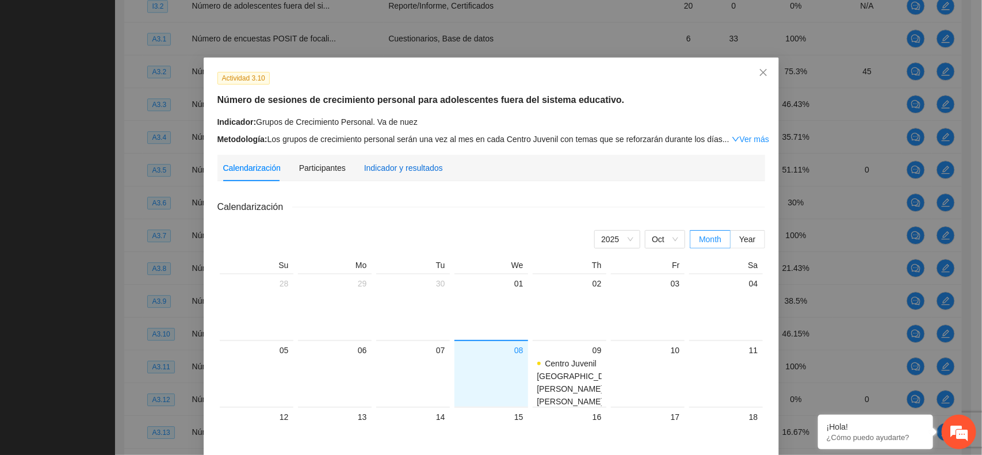
click at [414, 167] on div "Indicador y resultados" at bounding box center [403, 168] width 79 height 13
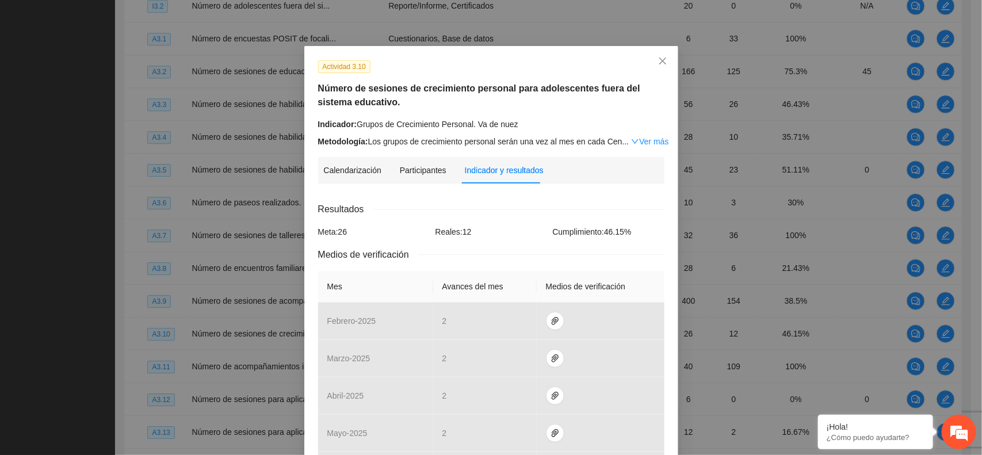
scroll to position [0, 0]
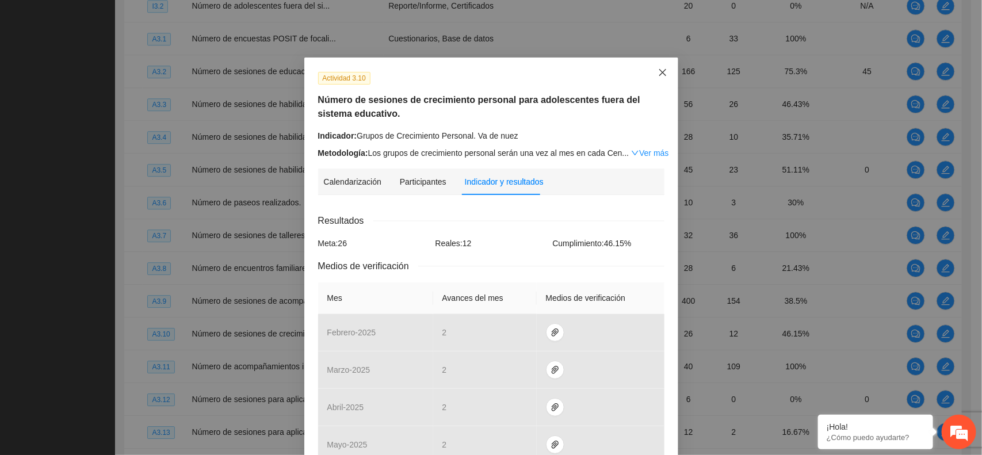
click at [660, 70] on icon "close" at bounding box center [662, 72] width 7 height 7
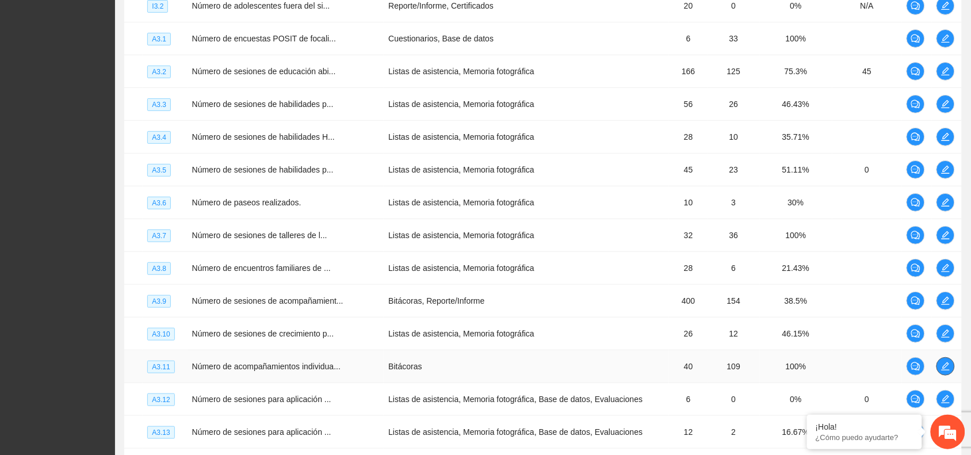
click at [942, 364] on button "button" at bounding box center [946, 366] width 18 height 18
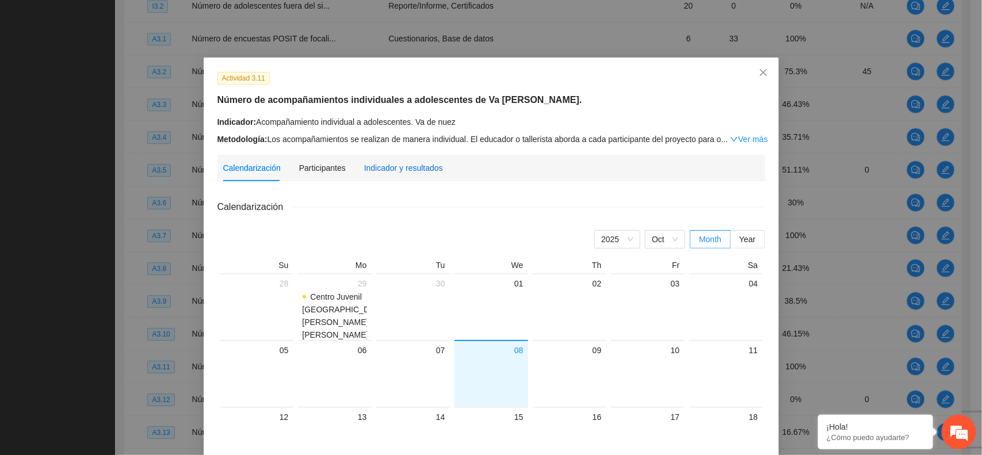
click at [412, 171] on div "Indicador y resultados" at bounding box center [403, 168] width 79 height 13
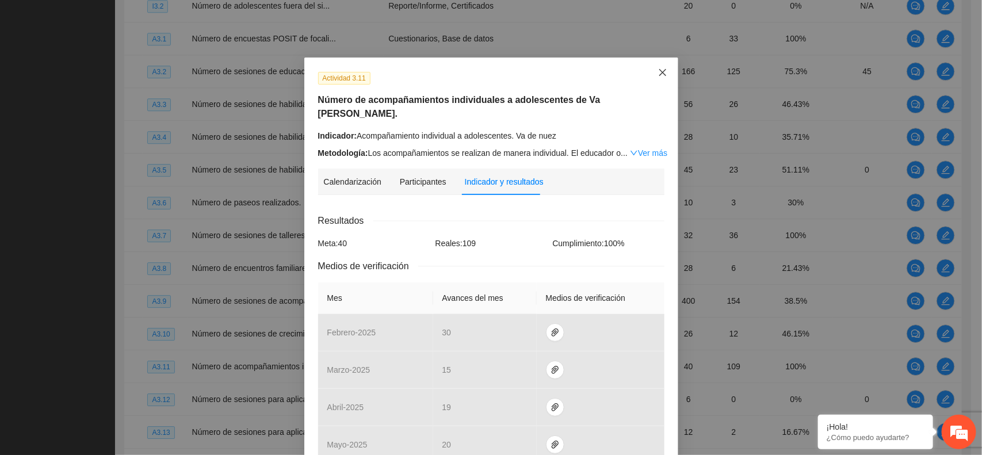
click at [660, 72] on icon "close" at bounding box center [662, 72] width 9 height 9
